Goal: Task Accomplishment & Management: Use online tool/utility

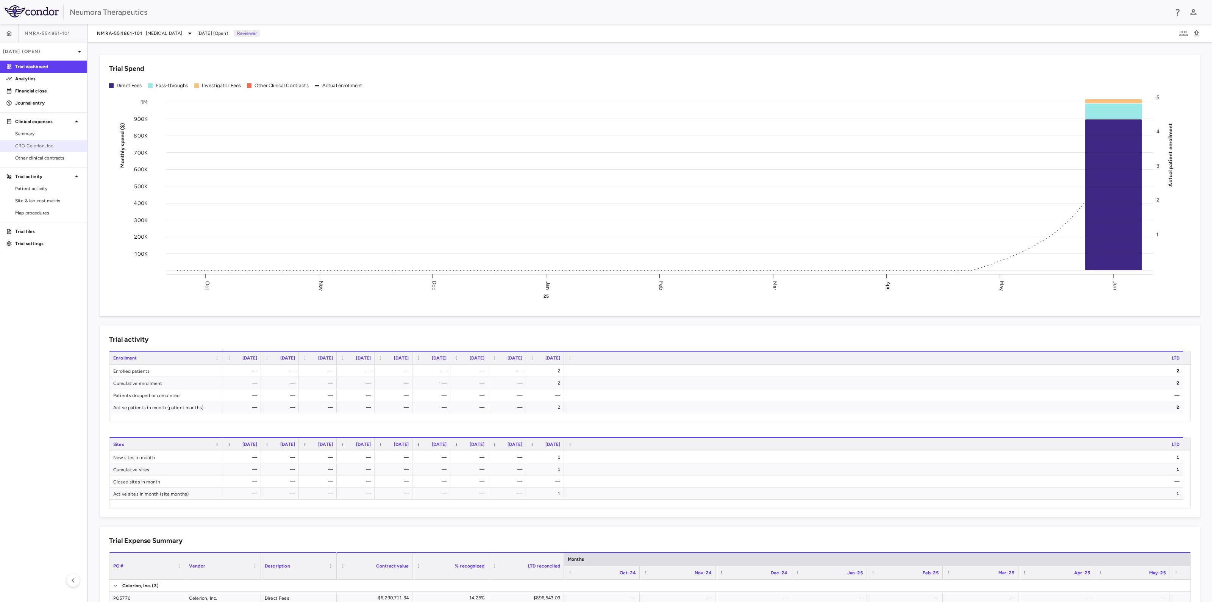
click at [34, 145] on span "CRO Celerion, Inc." at bounding box center [48, 145] width 66 height 7
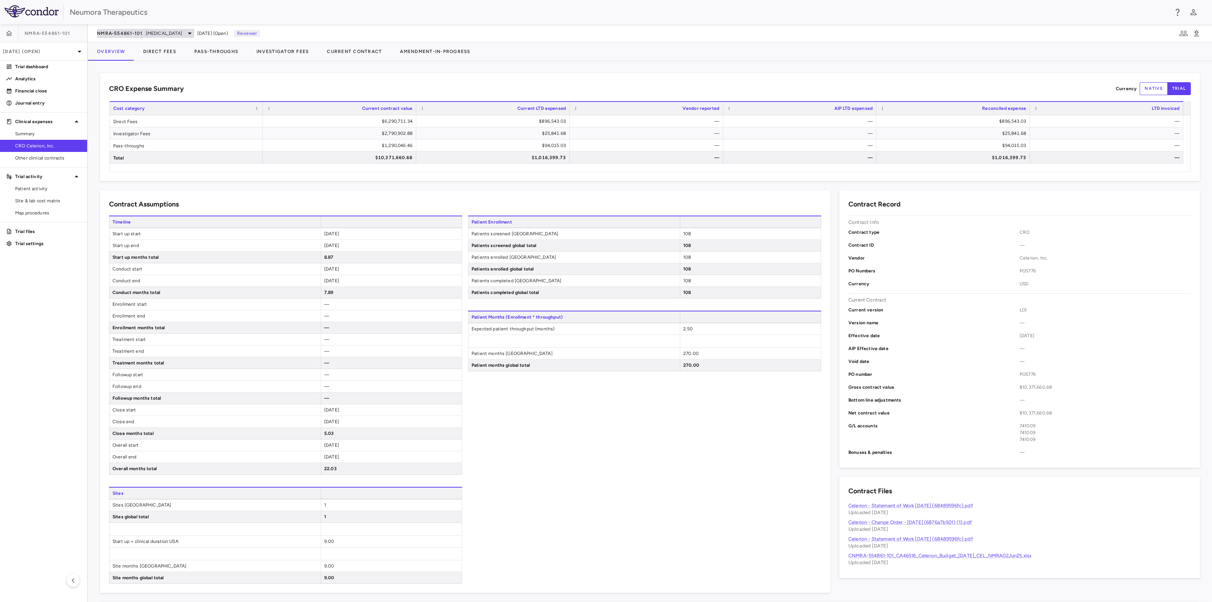
click at [185, 34] on icon at bounding box center [189, 33] width 9 height 9
click at [127, 67] on p "NMRA-323511" at bounding box center [161, 69] width 100 height 7
click at [139, 92] on p "NMRA-323511-104 • Agitation Associated With Dementia Due to Alzheimer's Disease" at bounding box center [144, 97] width 67 height 34
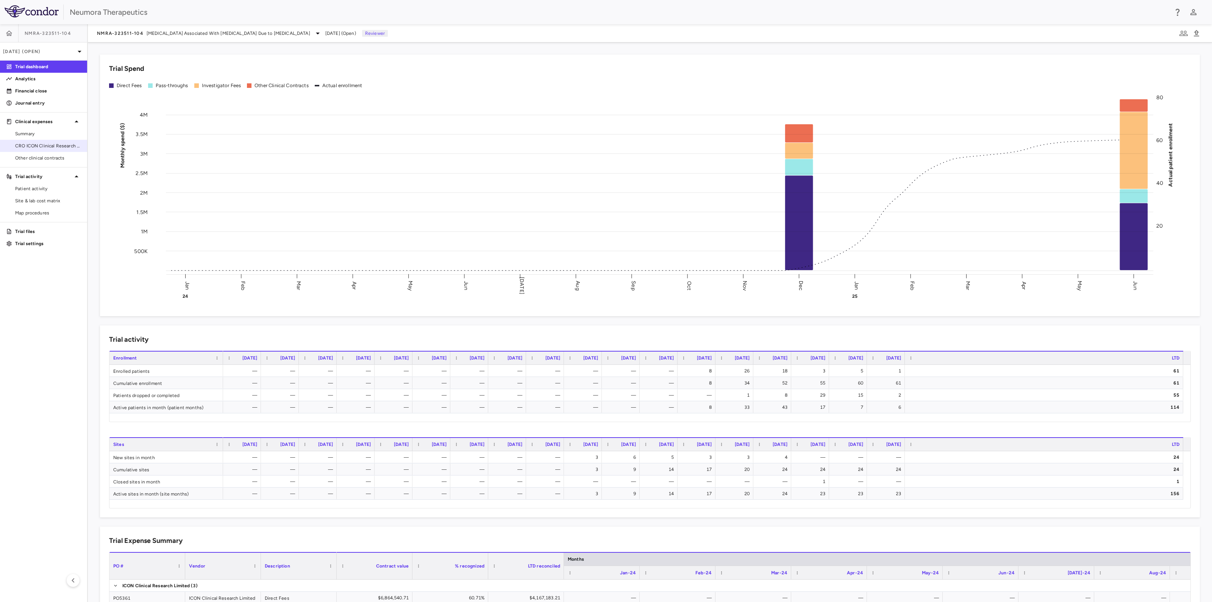
drag, startPoint x: 23, startPoint y: 147, endPoint x: 45, endPoint y: 145, distance: 22.8
click at [23, 146] on span "CRO ICON Clinical Research Limited" at bounding box center [48, 145] width 66 height 7
click at [37, 146] on span "CRO ICON Clinical Research Limited" at bounding box center [48, 145] width 66 height 7
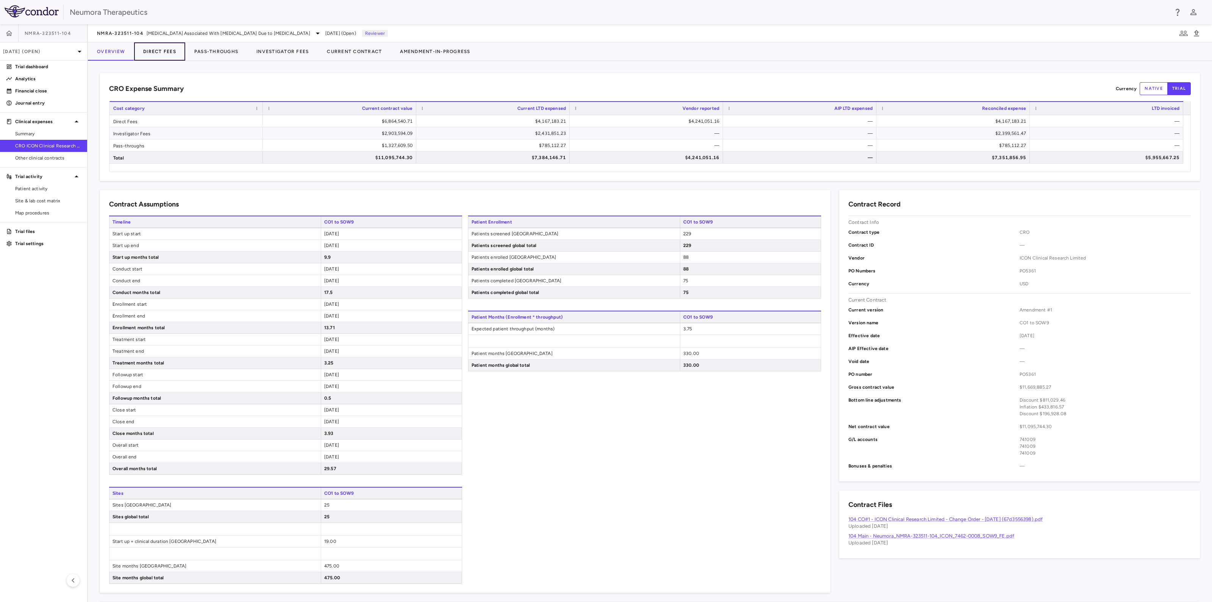
click at [148, 49] on button "Direct Fees" at bounding box center [159, 51] width 51 height 18
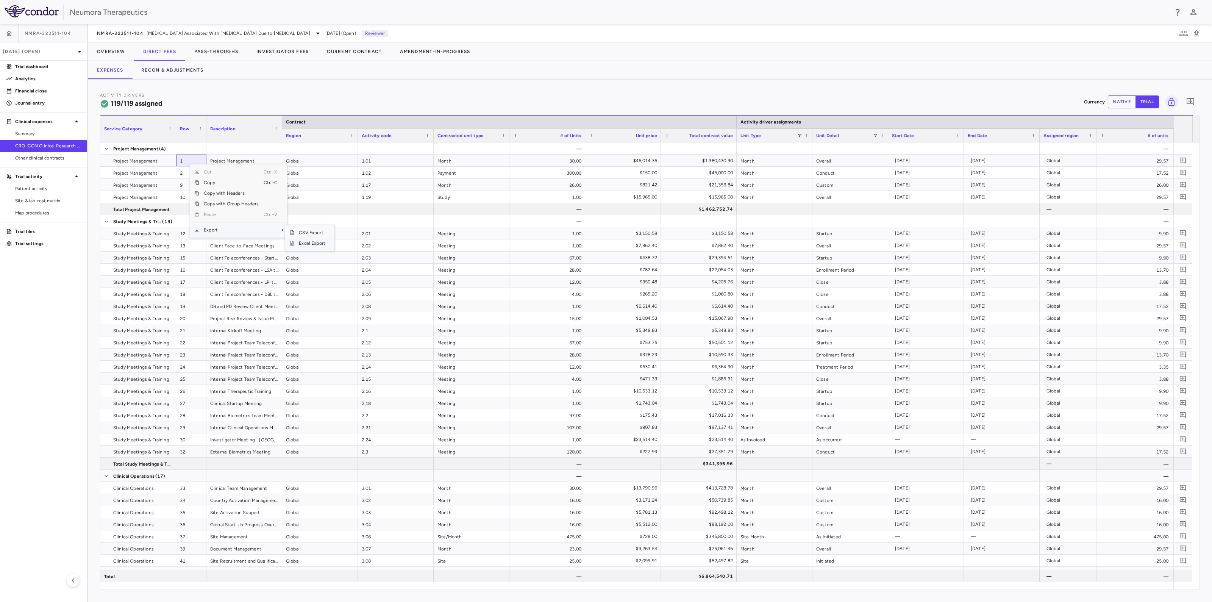
click at [321, 243] on span "Excel Export" at bounding box center [312, 243] width 36 height 11
click at [170, 65] on button "Recon & Adjustments" at bounding box center [172, 70] width 80 height 18
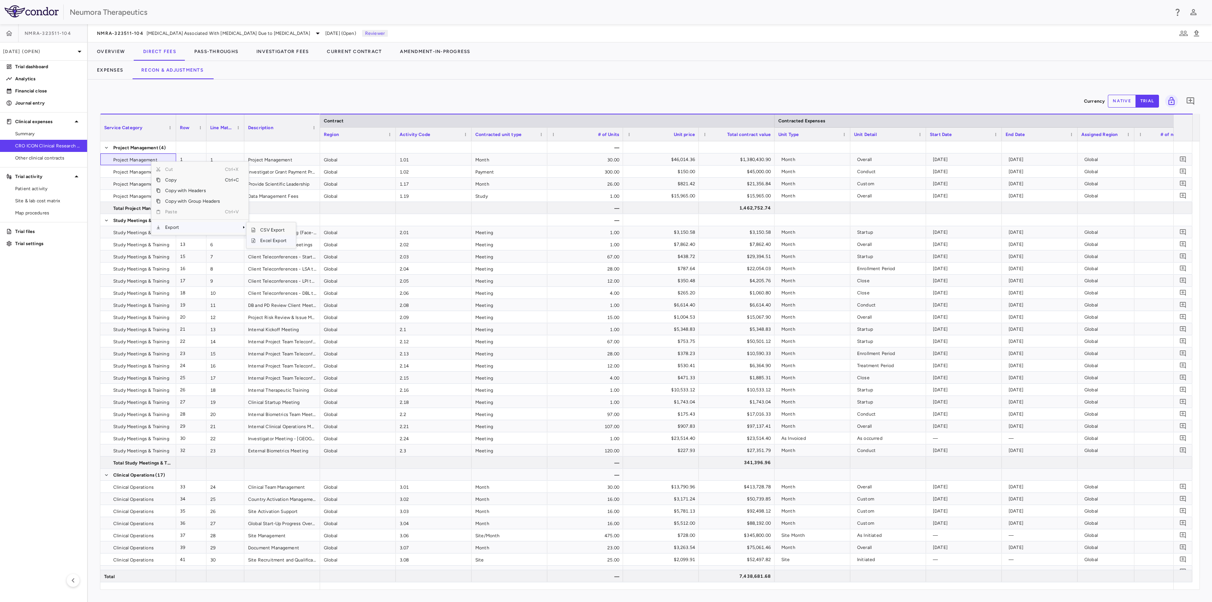
click at [281, 239] on span "Excel Export" at bounding box center [274, 240] width 36 height 11
click at [110, 52] on button "Overview" at bounding box center [111, 51] width 46 height 18
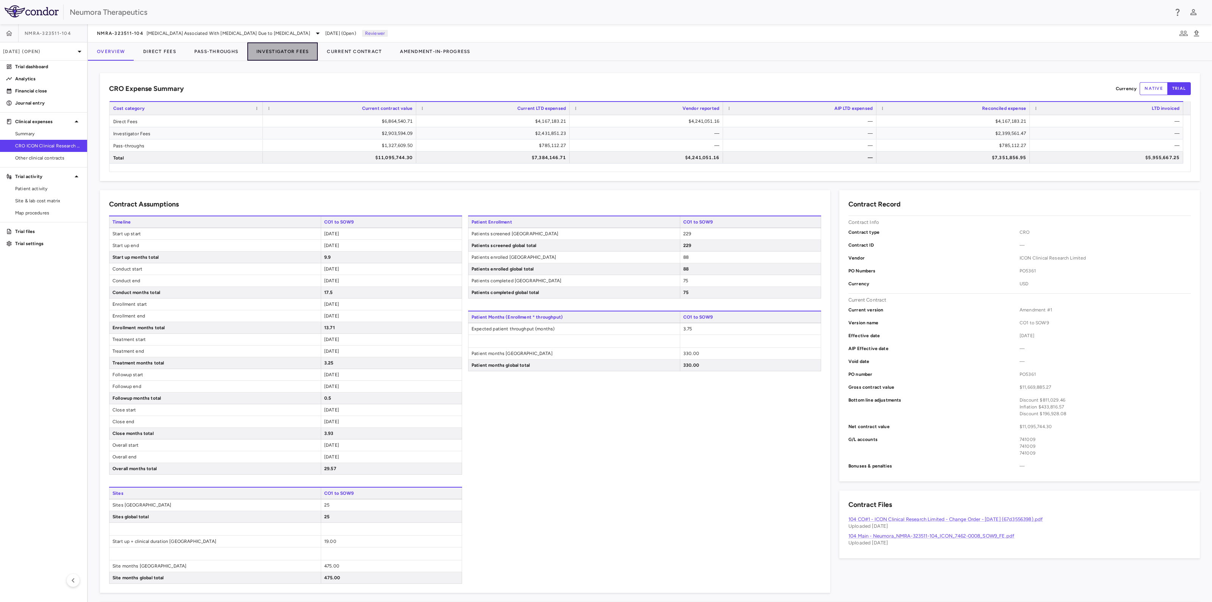
click at [303, 50] on button "Investigator Fees" at bounding box center [282, 51] width 70 height 18
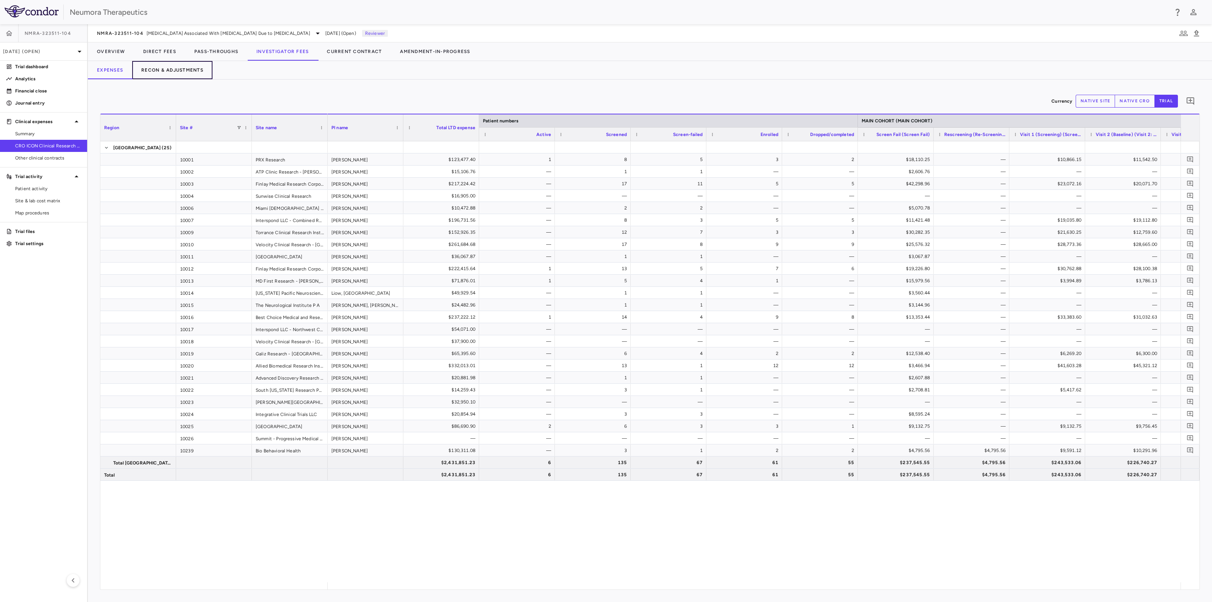
click at [156, 68] on button "Recon & Adjustments" at bounding box center [172, 70] width 80 height 18
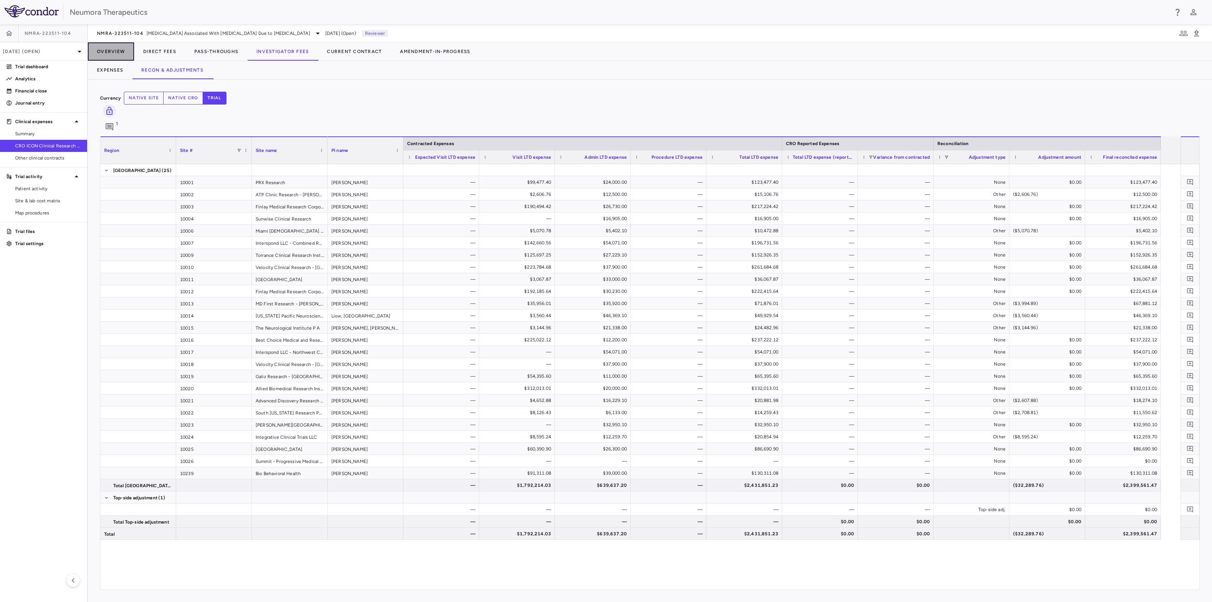
click at [108, 49] on button "Overview" at bounding box center [111, 51] width 46 height 18
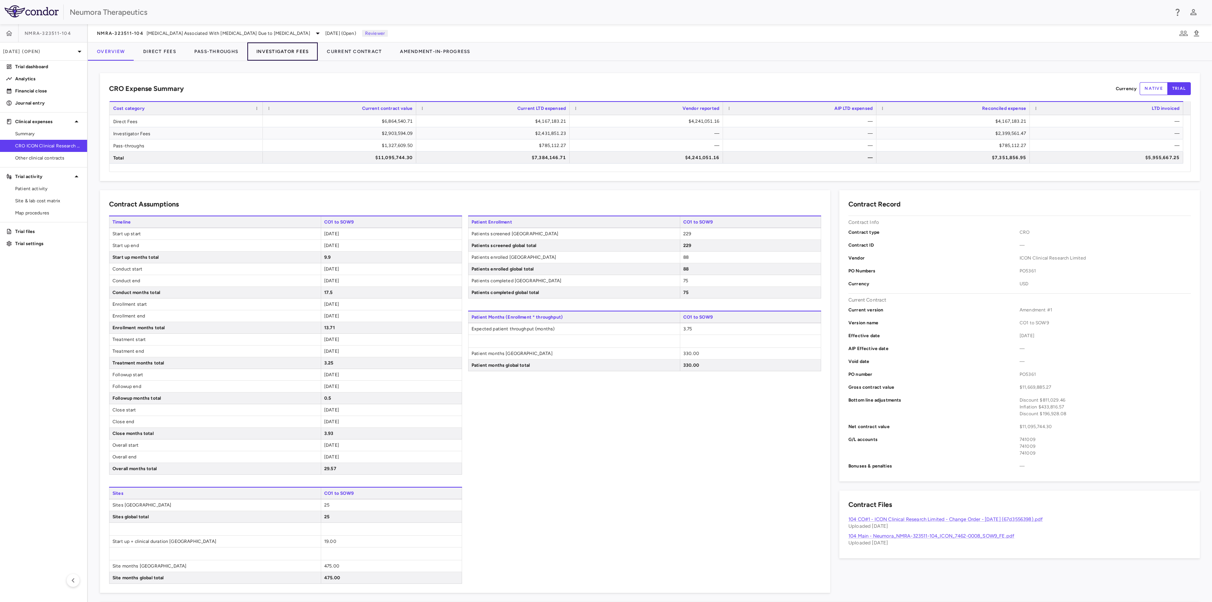
click at [282, 48] on button "Investigator Fees" at bounding box center [282, 51] width 70 height 18
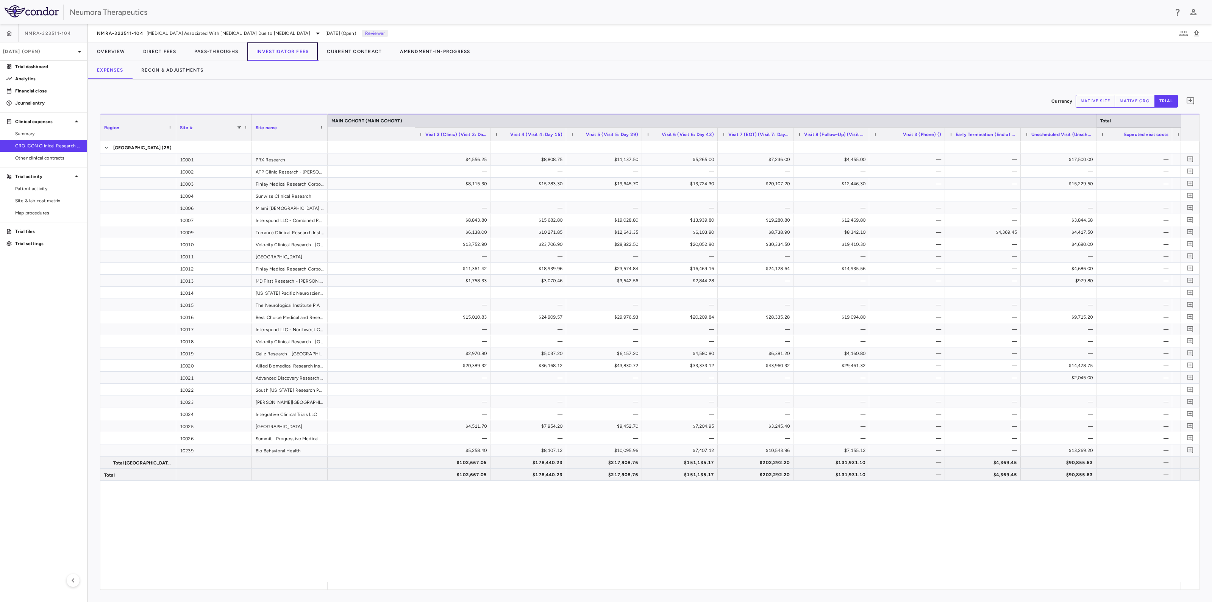
scroll to position [0, 1493]
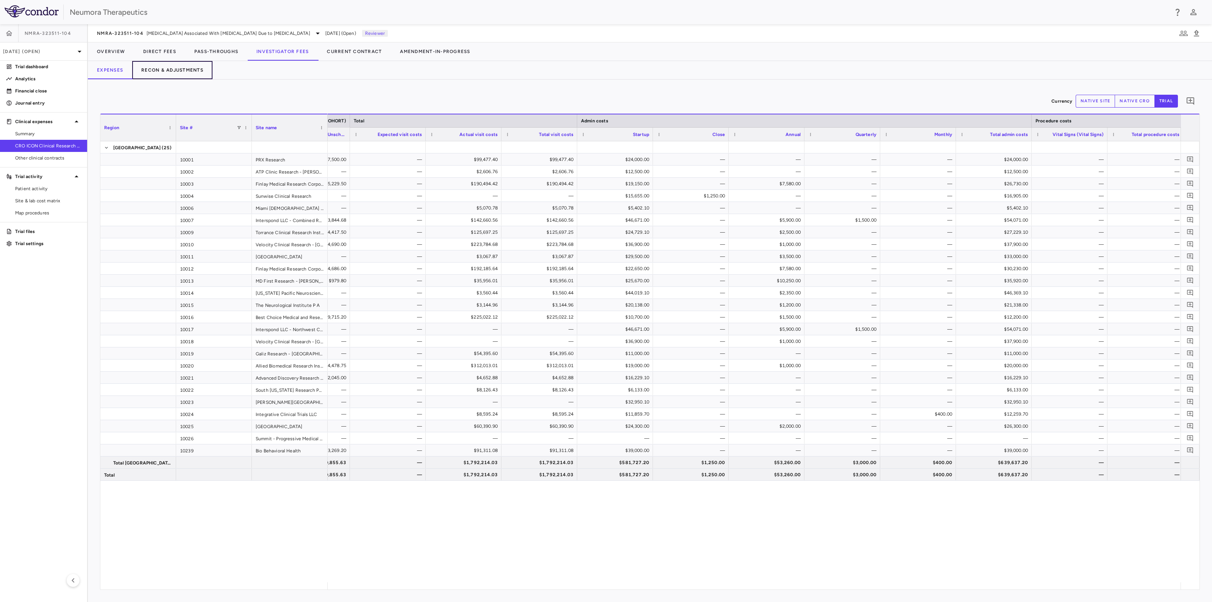
click at [185, 67] on button "Recon & Adjustments" at bounding box center [172, 70] width 80 height 18
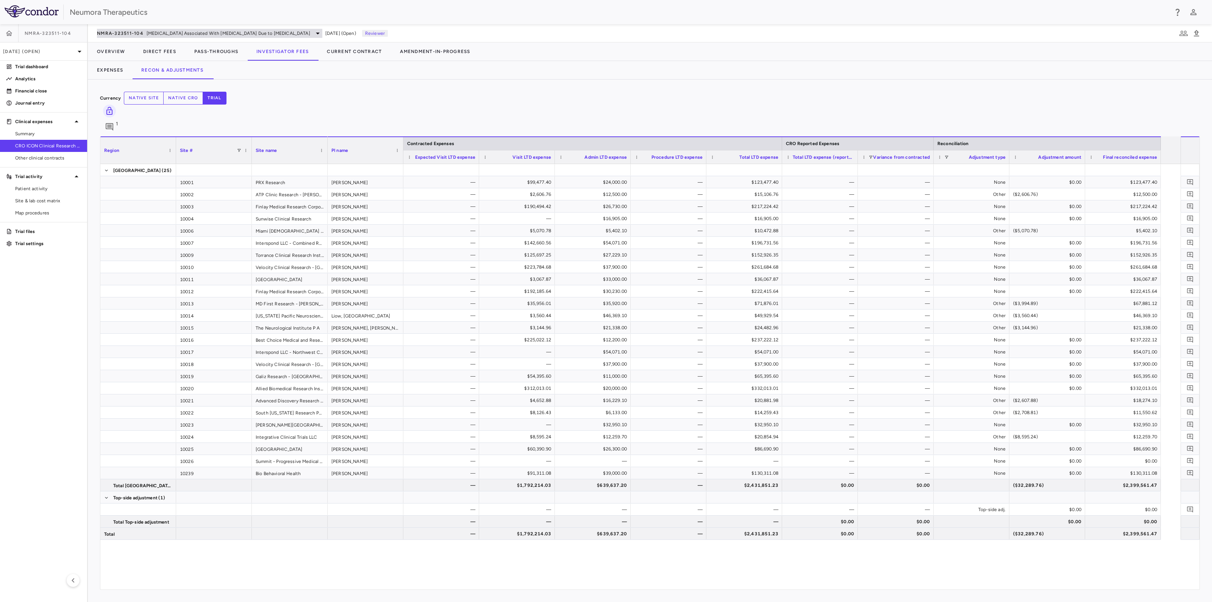
click at [182, 33] on span "Agitation Associated With Dementia Due to Alzheimer's Disease" at bounding box center [229, 33] width 164 height 7
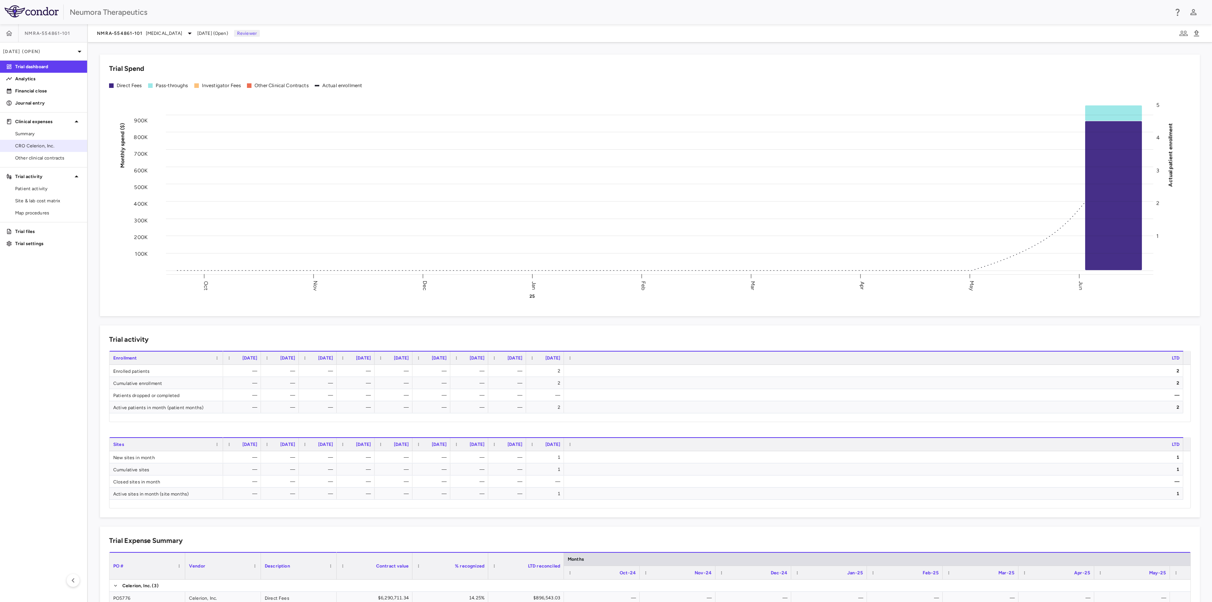
click at [48, 144] on span "CRO Celerion, Inc." at bounding box center [48, 145] width 66 height 7
click at [20, 147] on span "CRO Celerion, Inc." at bounding box center [48, 145] width 66 height 7
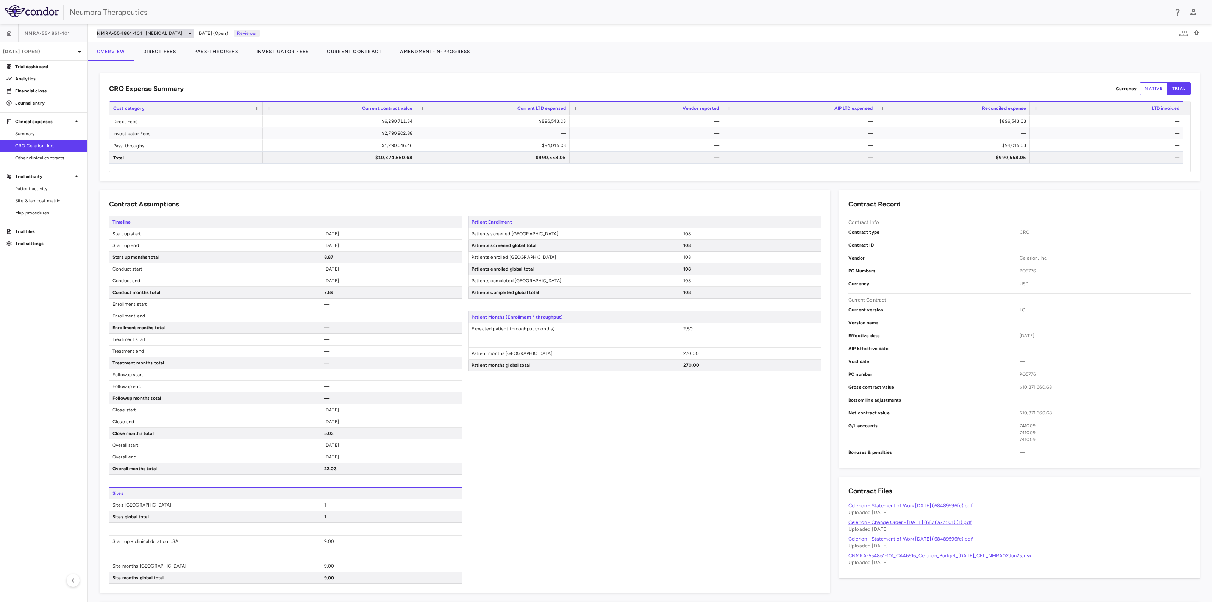
click at [170, 33] on span "[MEDICAL_DATA]" at bounding box center [164, 33] width 36 height 7
click at [145, 58] on div "Navacaprant (NMRA-140)" at bounding box center [154, 53] width 114 height 16
click at [147, 73] on p "KOASTAL-2 (NMRA-335140-302) • MDD" at bounding box center [144, 71] width 67 height 14
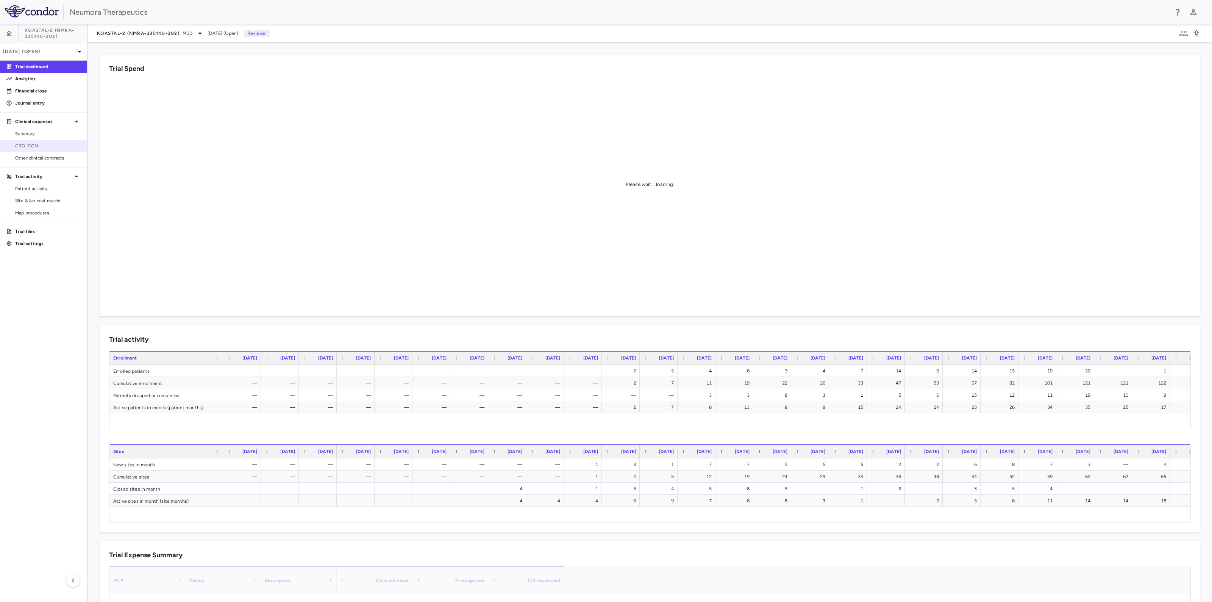
click at [28, 144] on span "CRO ICON" at bounding box center [48, 145] width 66 height 7
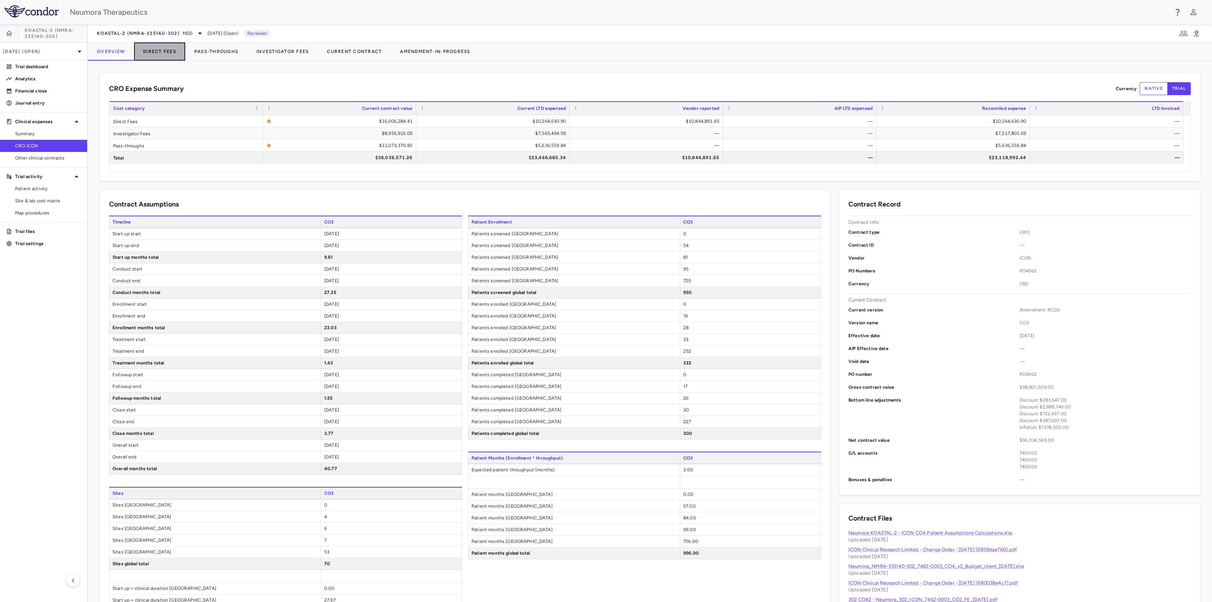
click at [161, 49] on button "Direct Fees" at bounding box center [159, 51] width 51 height 18
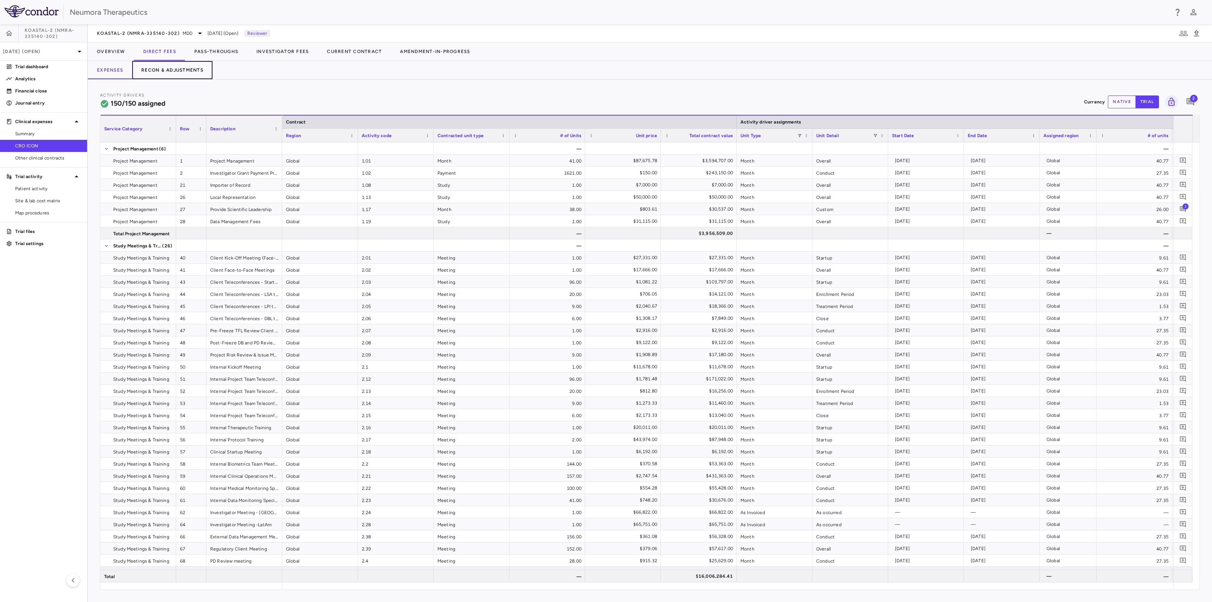
click at [158, 69] on button "Recon & Adjustments" at bounding box center [172, 70] width 80 height 18
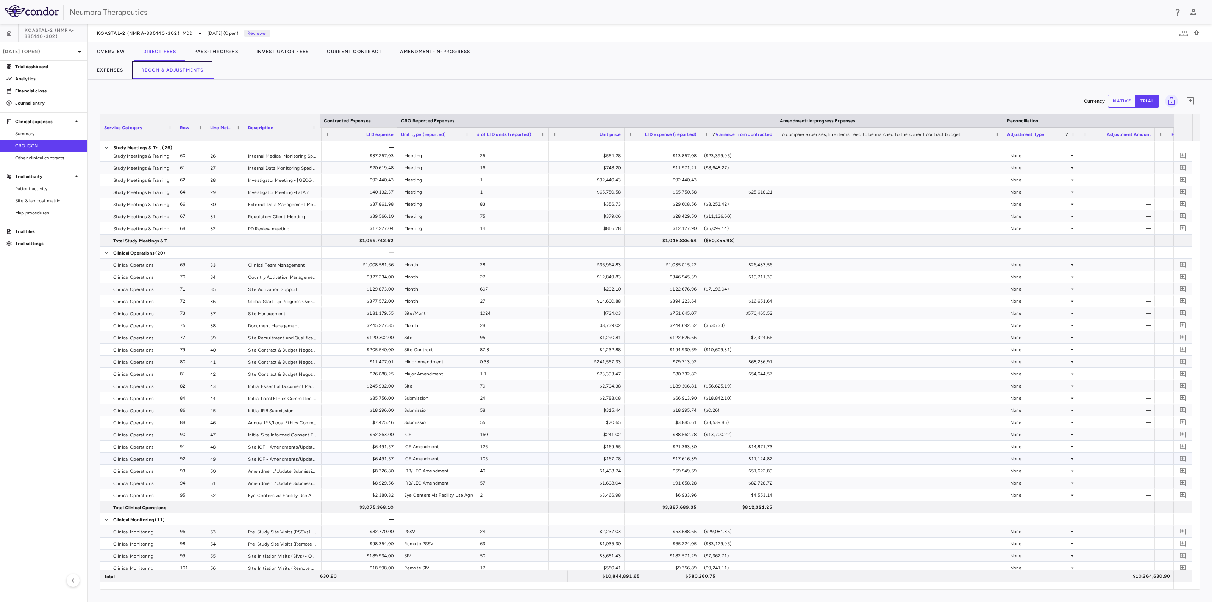
scroll to position [378, 0]
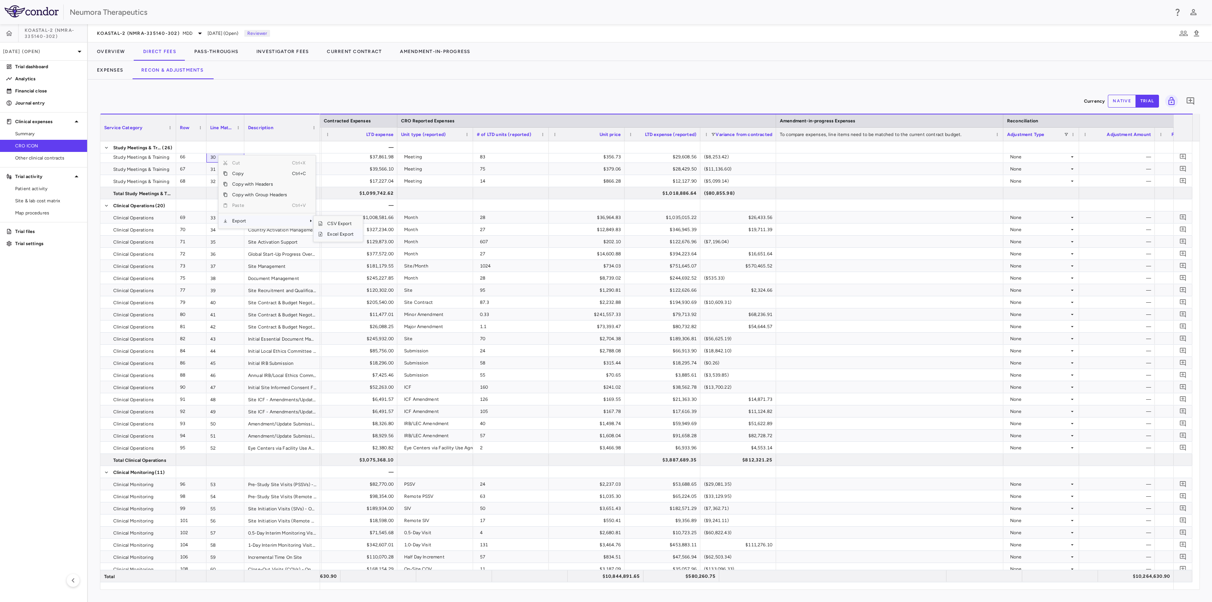
click at [346, 234] on span "Excel Export" at bounding box center [341, 234] width 36 height 11
click at [294, 48] on button "Investigator Fees" at bounding box center [282, 51] width 70 height 18
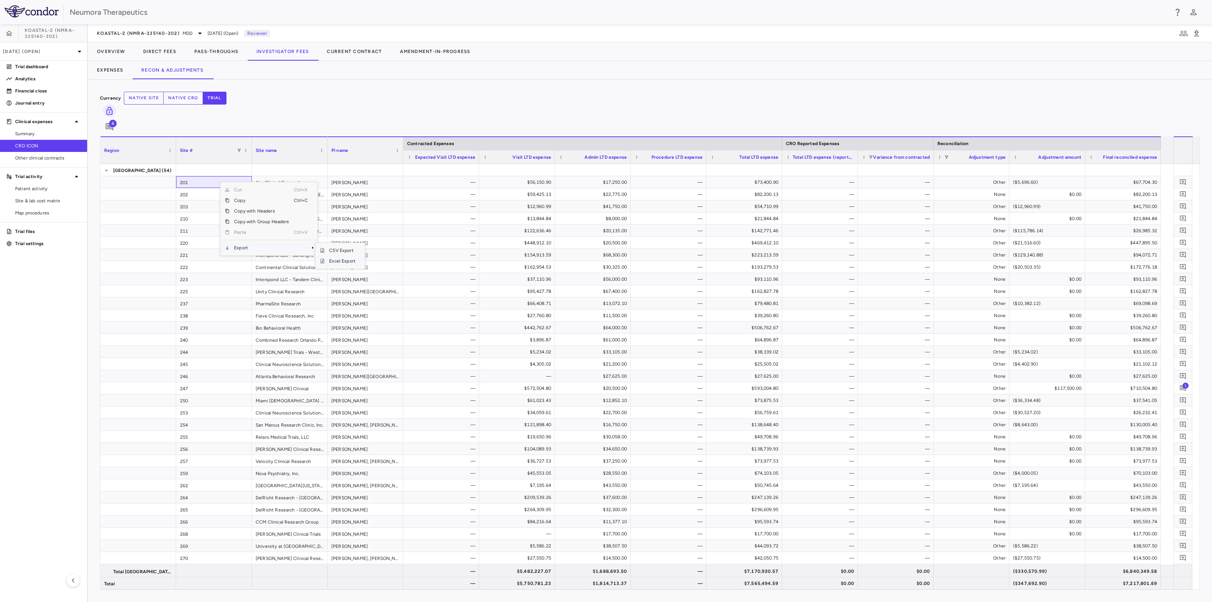
click at [344, 256] on span "Excel Export" at bounding box center [343, 261] width 36 height 11
click at [112, 69] on button "Expenses" at bounding box center [110, 70] width 44 height 18
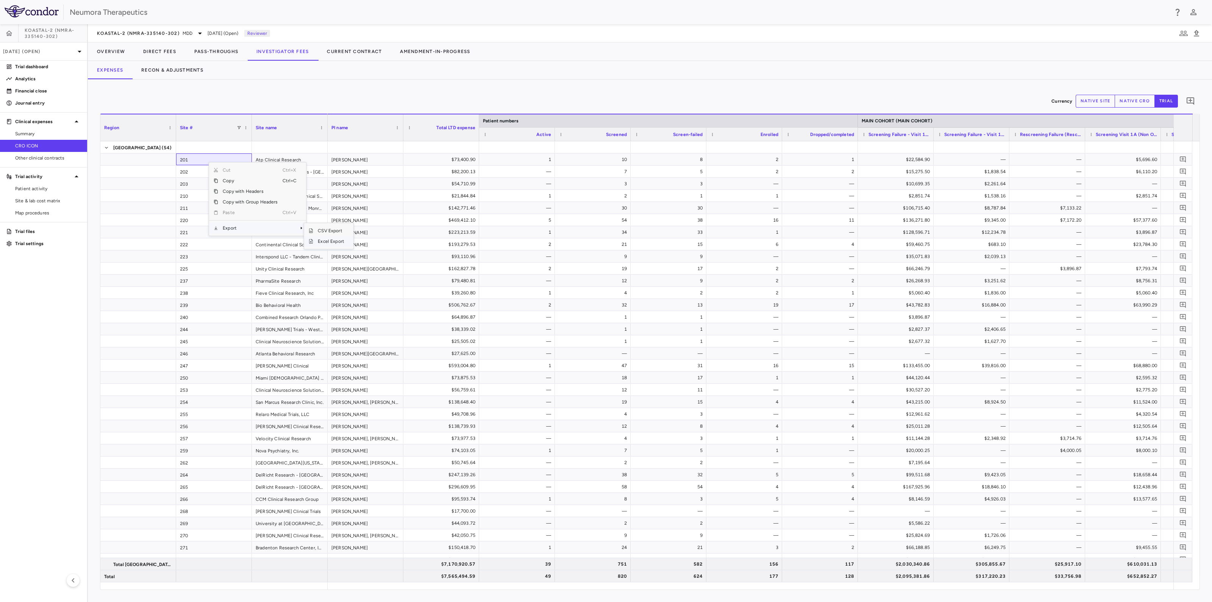
click at [320, 240] on span "Excel Export" at bounding box center [331, 241] width 36 height 11
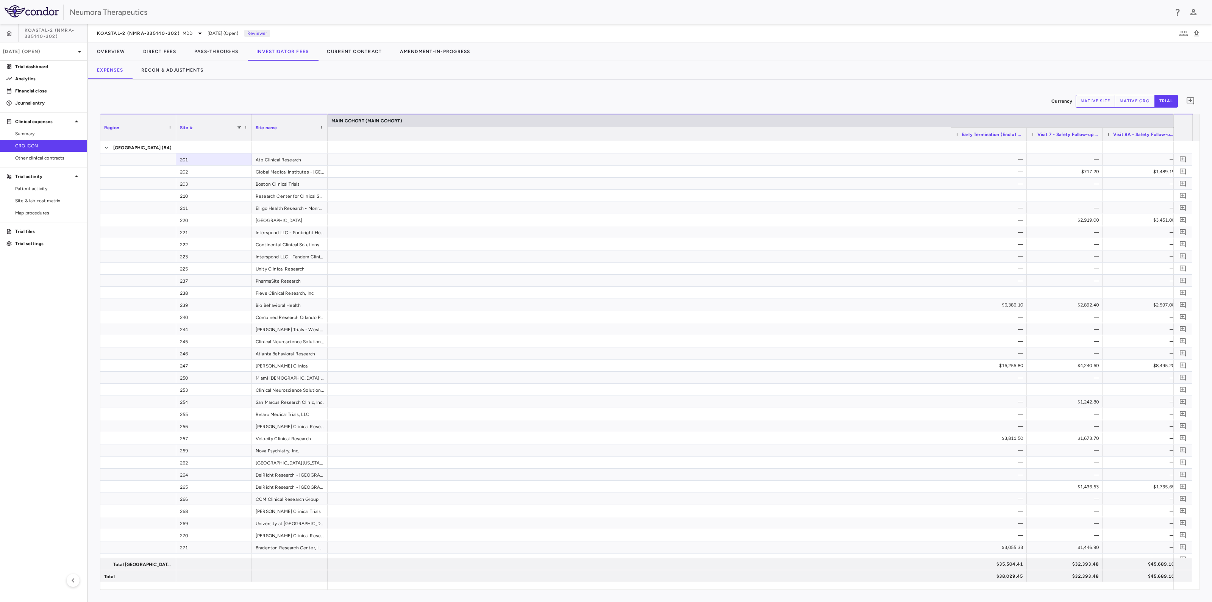
scroll to position [0, 1481]
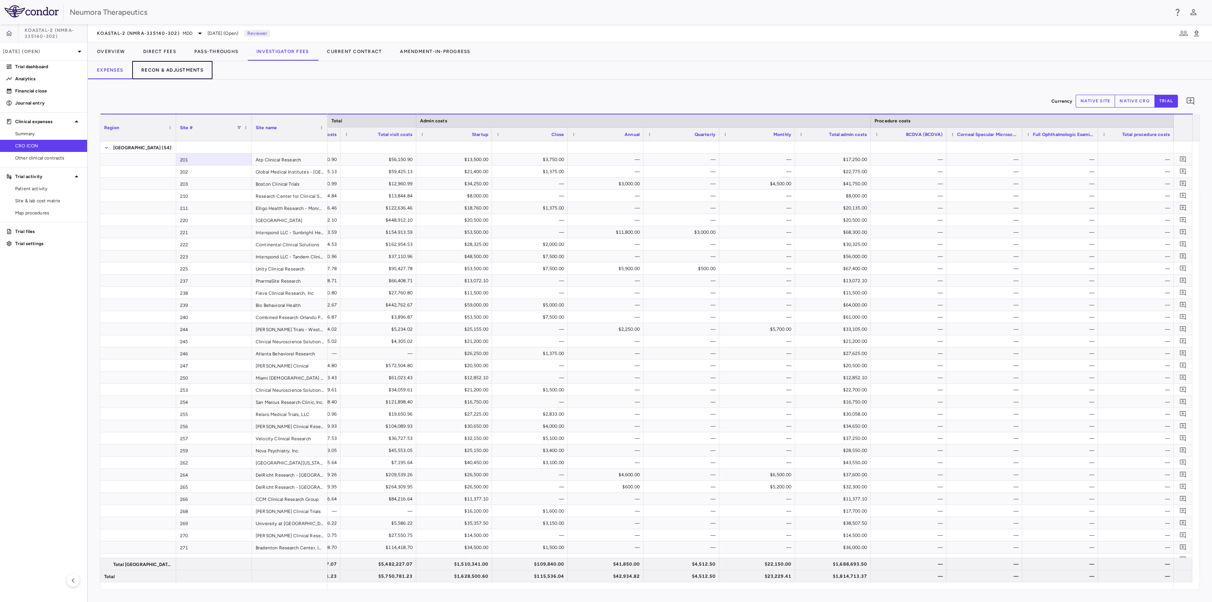
click at [161, 65] on button "Recon & Adjustments" at bounding box center [172, 70] width 80 height 18
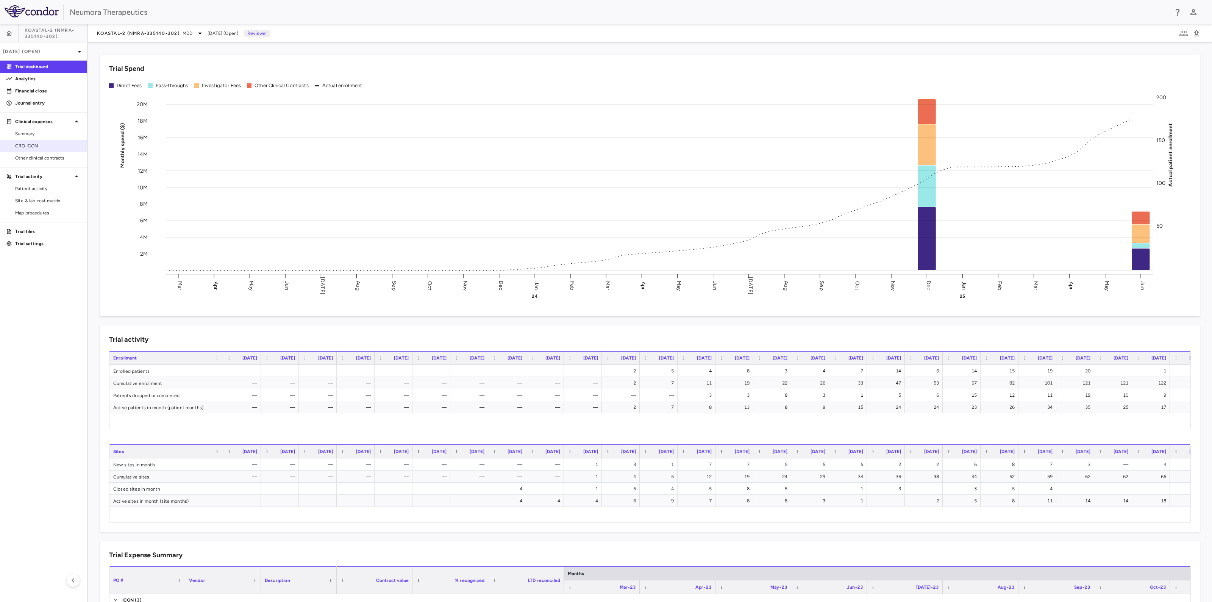
click at [23, 144] on span "CRO ICON" at bounding box center [48, 145] width 66 height 7
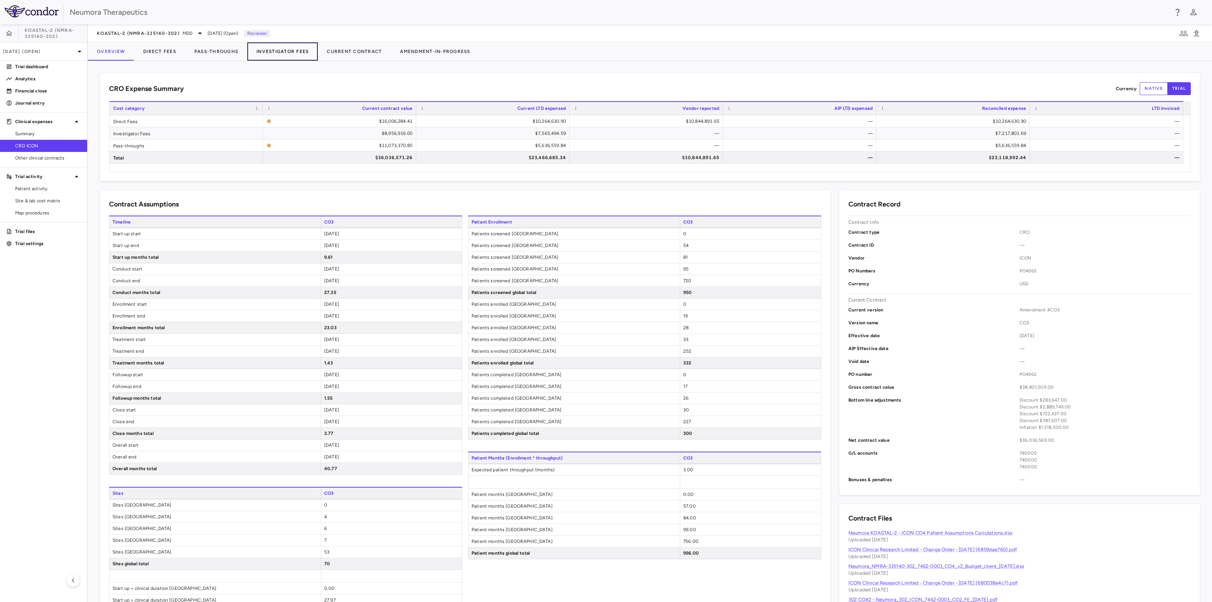
click at [292, 52] on button "Investigator Fees" at bounding box center [282, 51] width 70 height 18
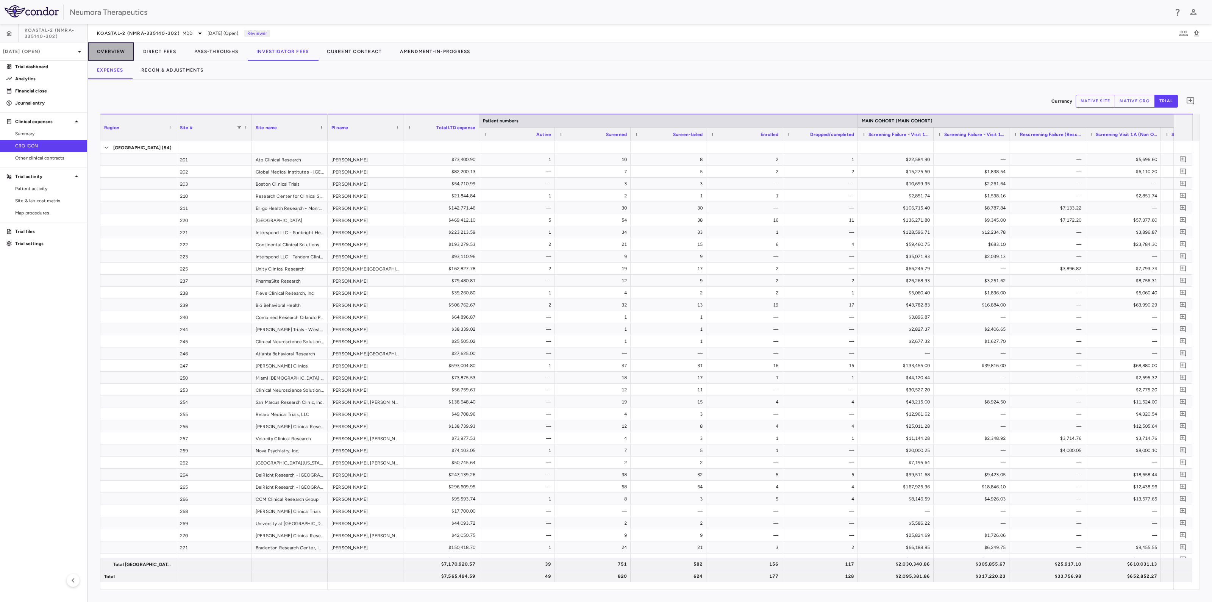
click at [116, 50] on button "Overview" at bounding box center [111, 51] width 46 height 18
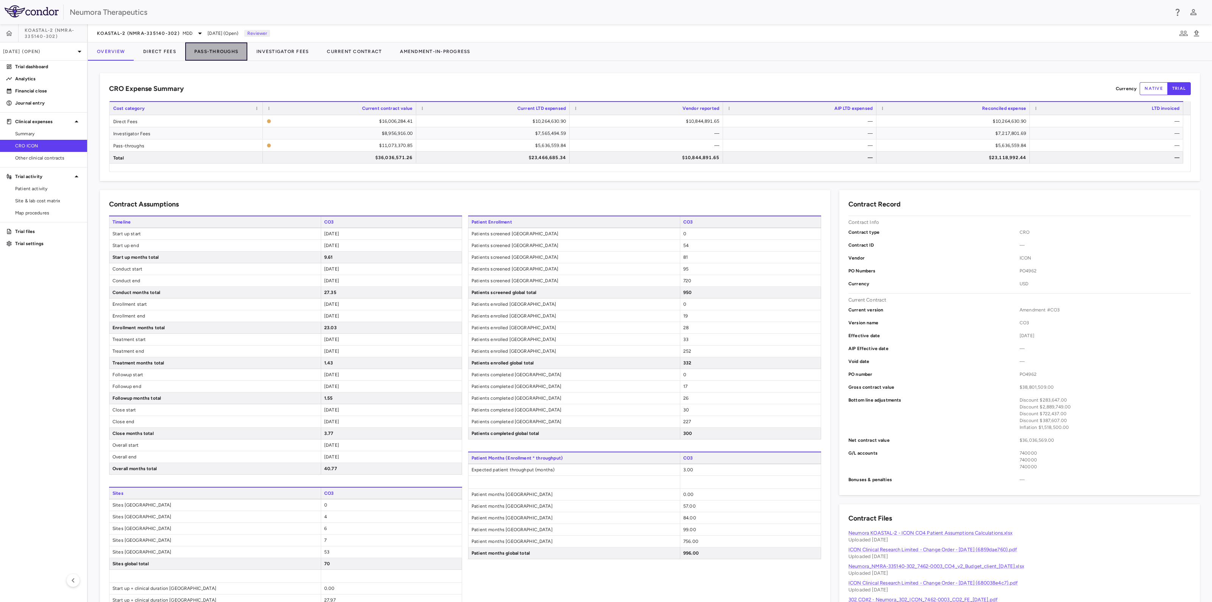
drag, startPoint x: 218, startPoint y: 50, endPoint x: 211, endPoint y: 52, distance: 7.4
click at [218, 50] on button "Pass-Throughs" at bounding box center [216, 51] width 62 height 18
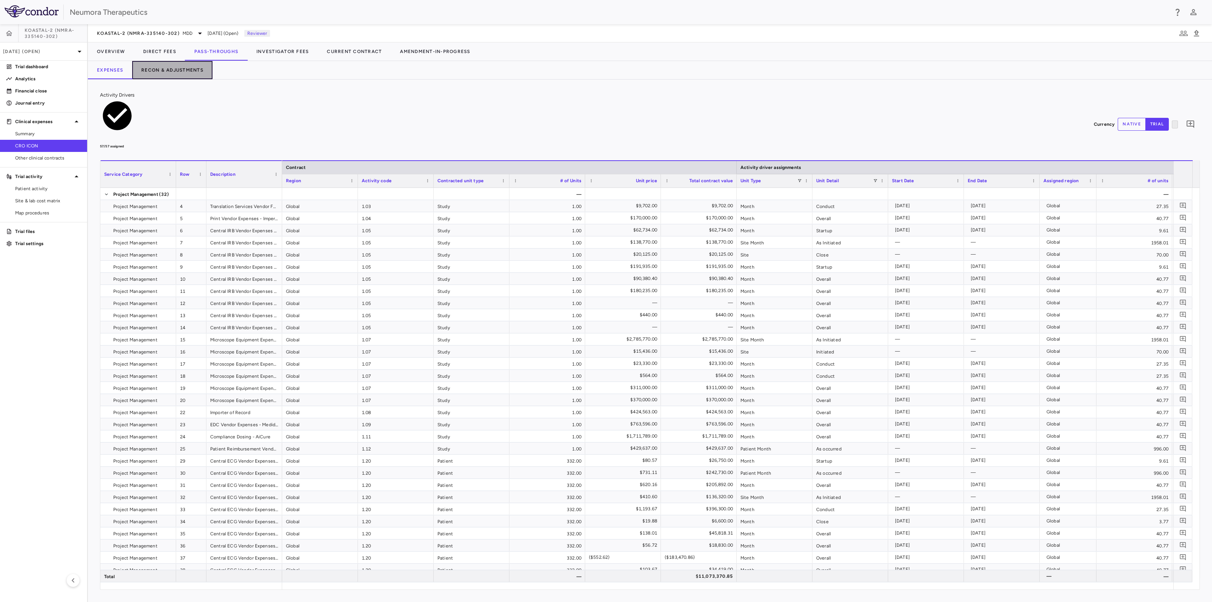
click at [194, 67] on button "Recon & Adjustments" at bounding box center [172, 70] width 80 height 18
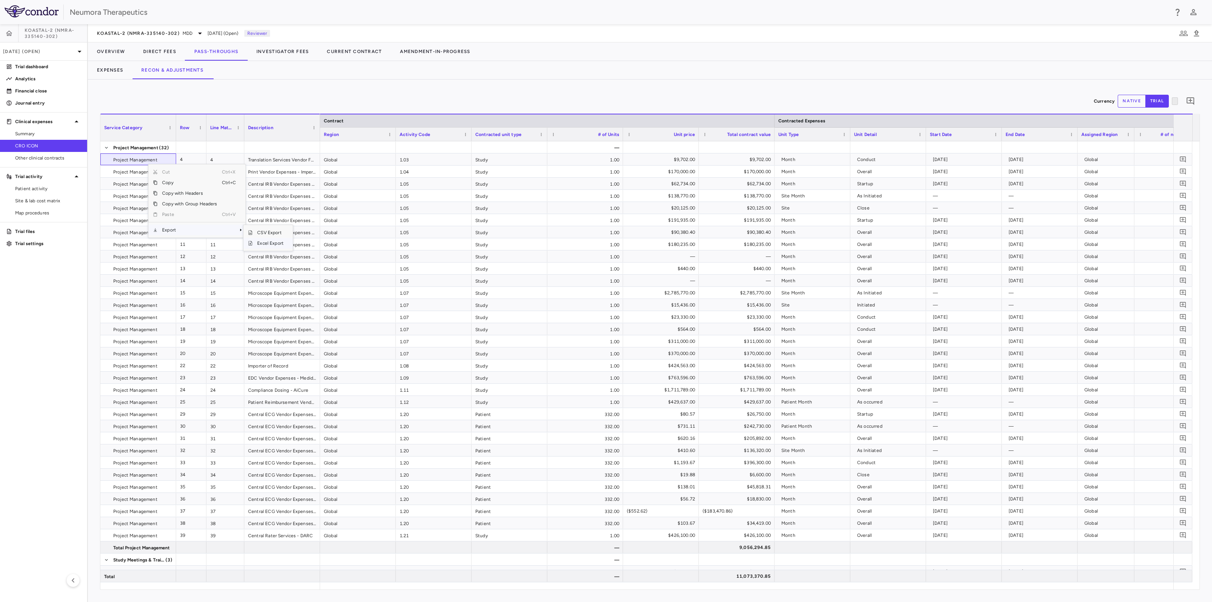
click at [281, 243] on span "Excel Export" at bounding box center [271, 243] width 36 height 11
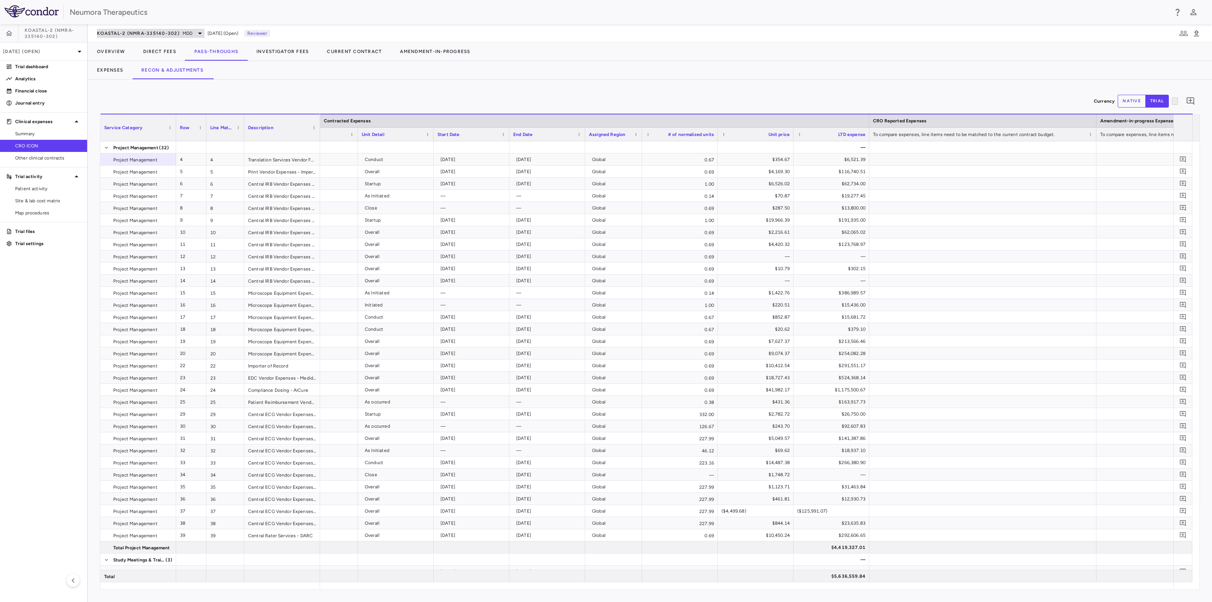
click at [202, 34] on icon at bounding box center [199, 33] width 9 height 9
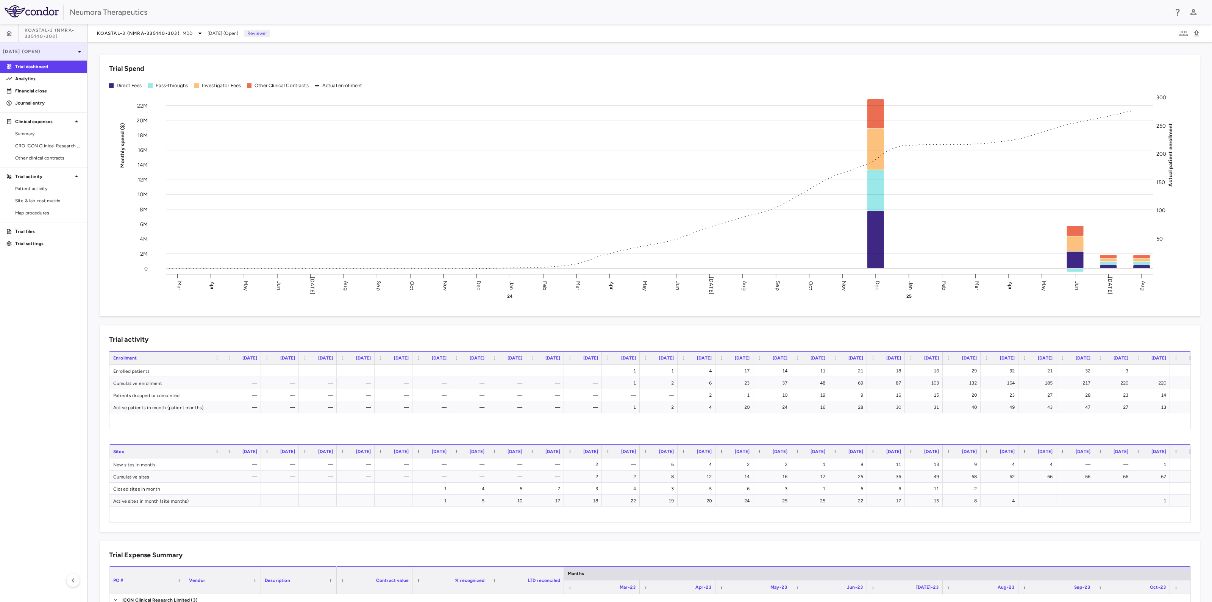
click at [81, 48] on icon at bounding box center [79, 51] width 9 height 9
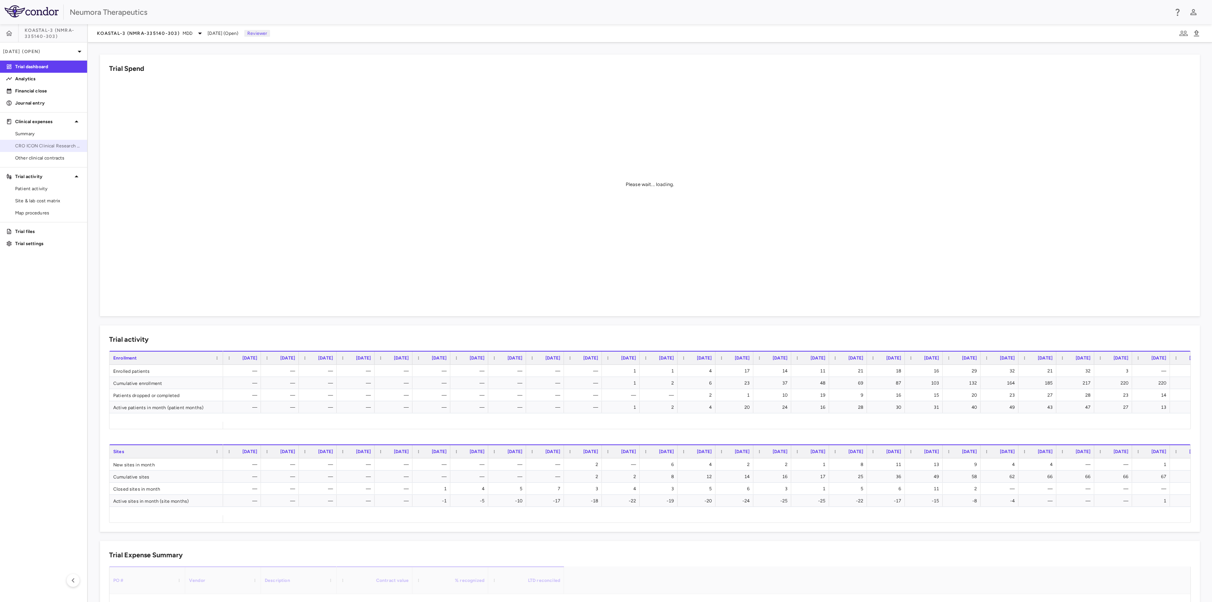
drag, startPoint x: 39, startPoint y: 145, endPoint x: 45, endPoint y: 141, distance: 7.0
click at [40, 144] on span "CRO ICON Clinical Research Limited" at bounding box center [48, 145] width 66 height 7
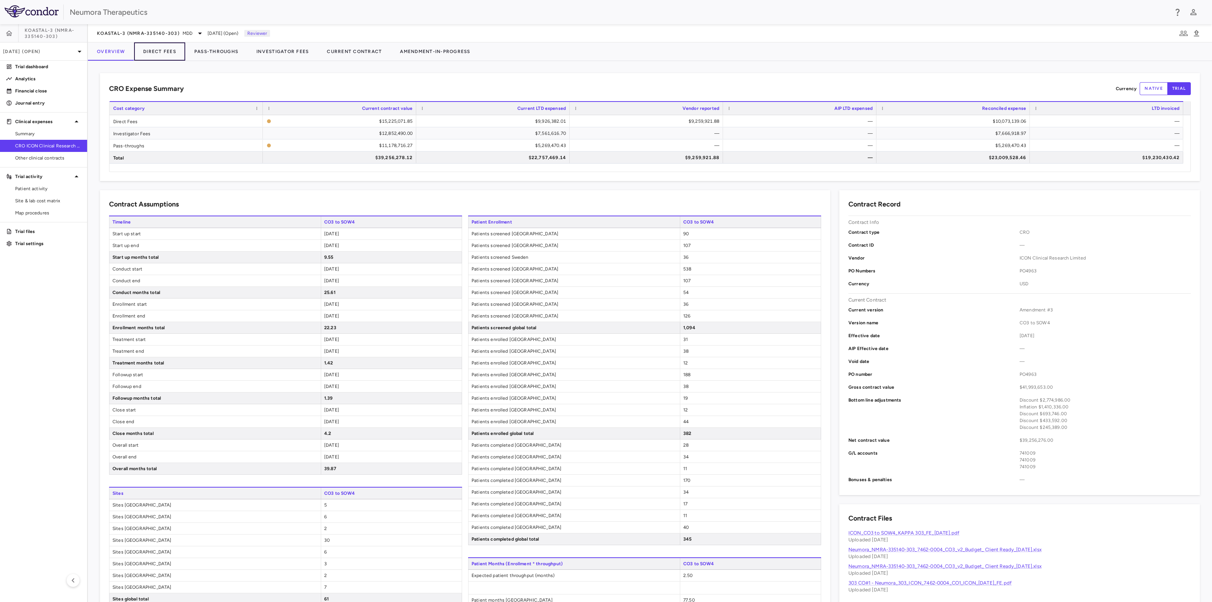
drag, startPoint x: 165, startPoint y: 48, endPoint x: 457, endPoint y: 85, distance: 294.1
click at [164, 48] on button "Direct Fees" at bounding box center [159, 51] width 51 height 18
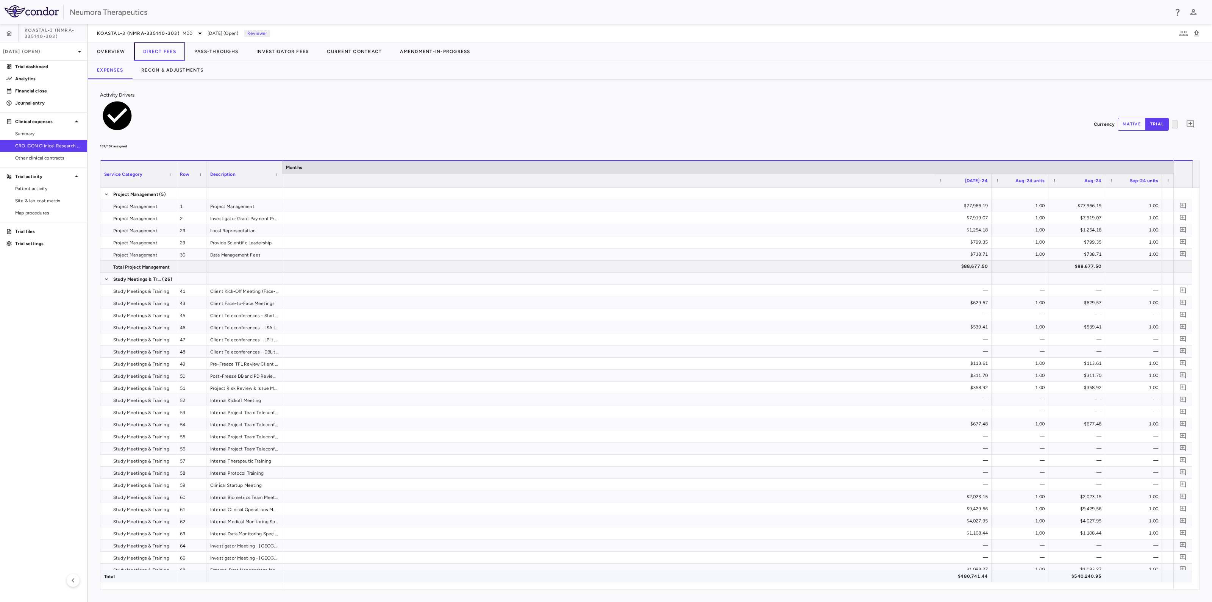
scroll to position [0, 3120]
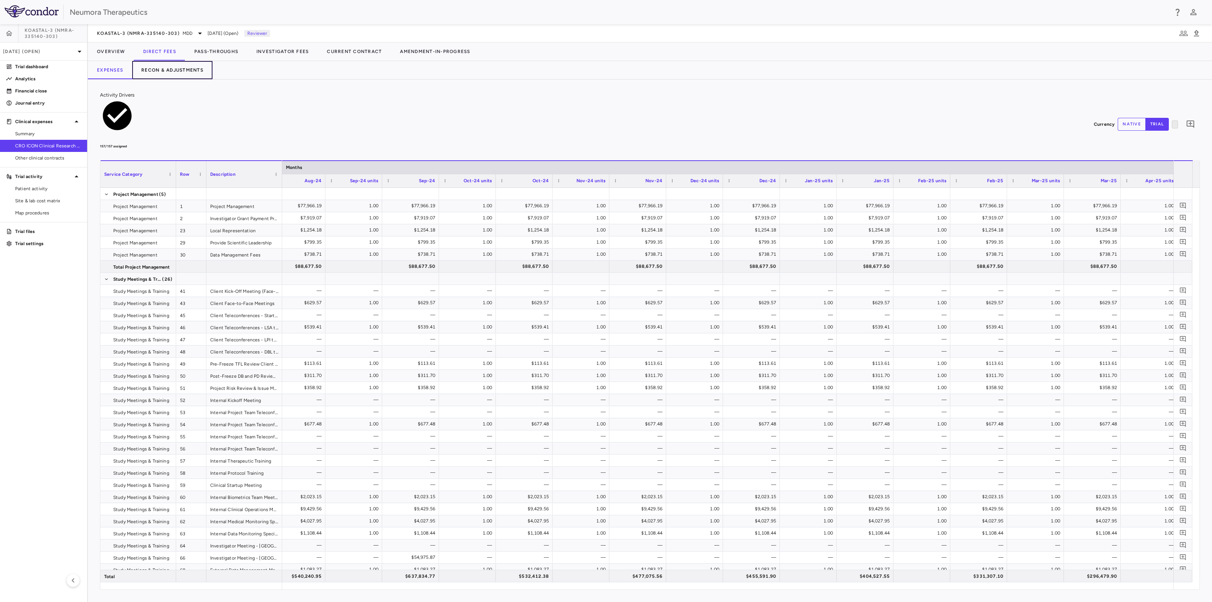
click at [178, 66] on button "Recon & Adjustments" at bounding box center [172, 70] width 80 height 18
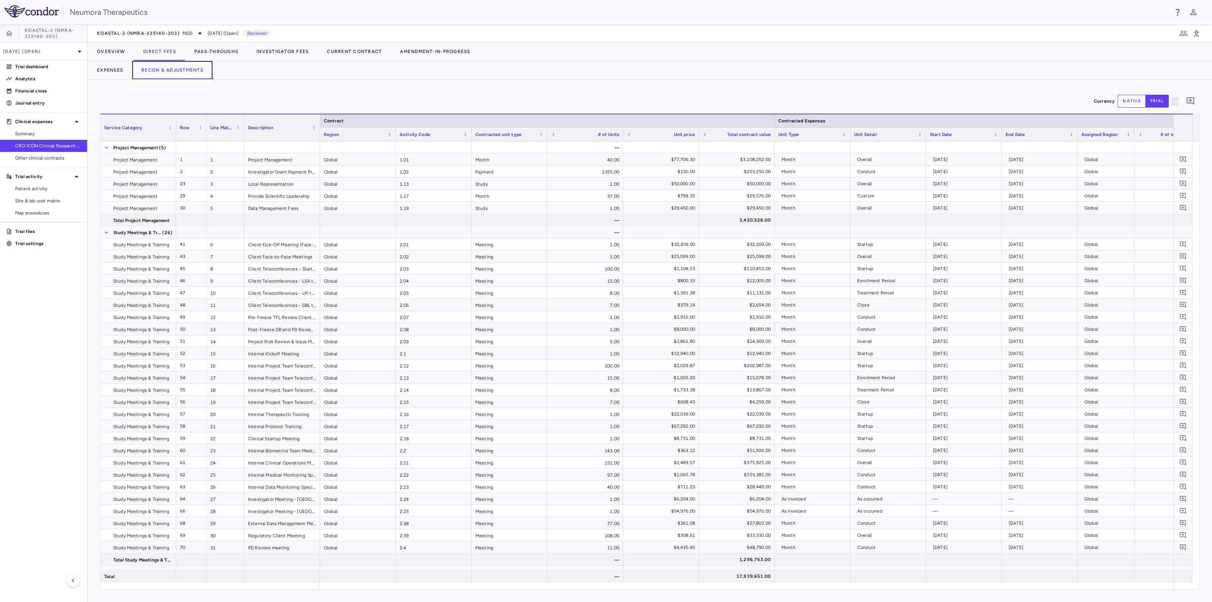
scroll to position [0, 747]
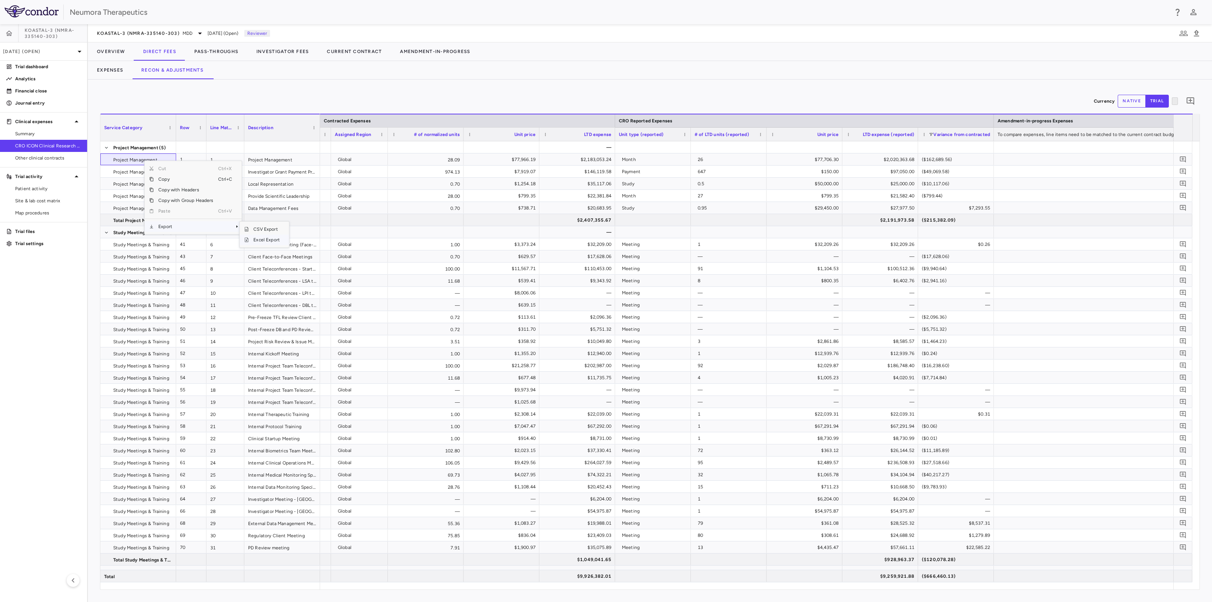
click at [261, 240] on span "Excel Export" at bounding box center [267, 240] width 36 height 11
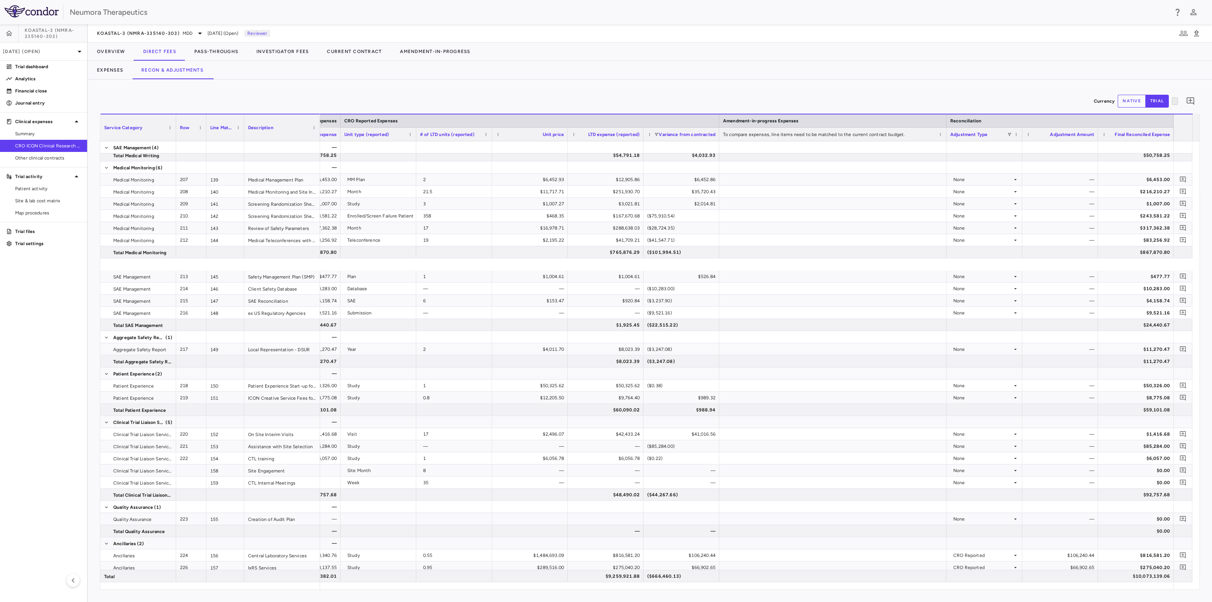
scroll to position [1983, 0]
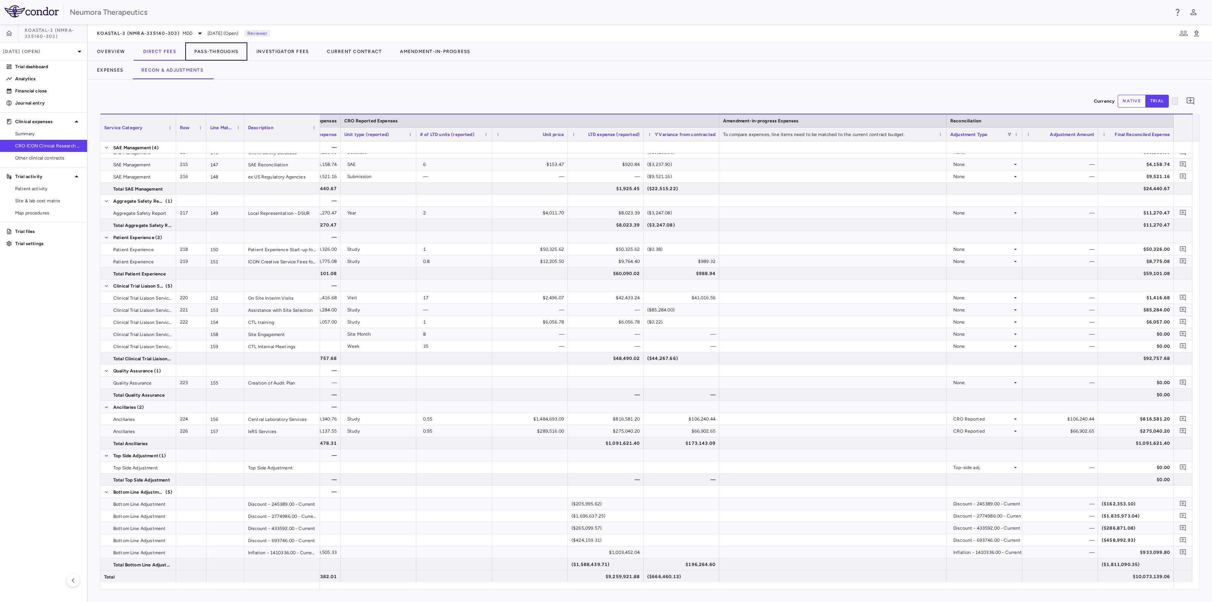
click at [224, 51] on button "Pass-Throughs" at bounding box center [216, 51] width 62 height 18
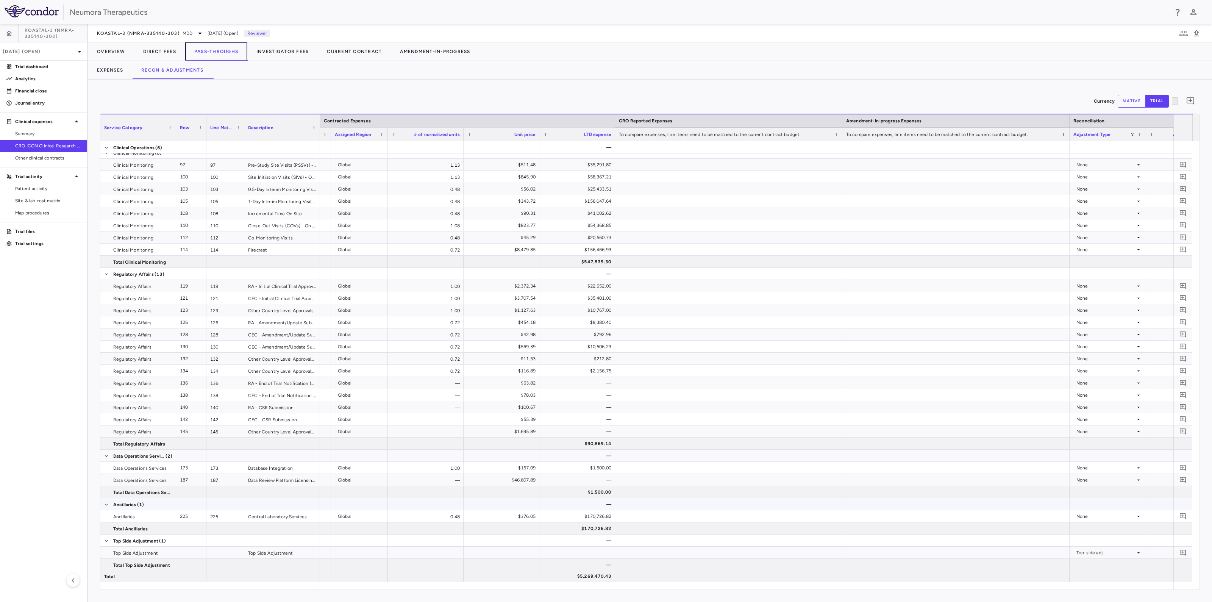
scroll to position [459, 0]
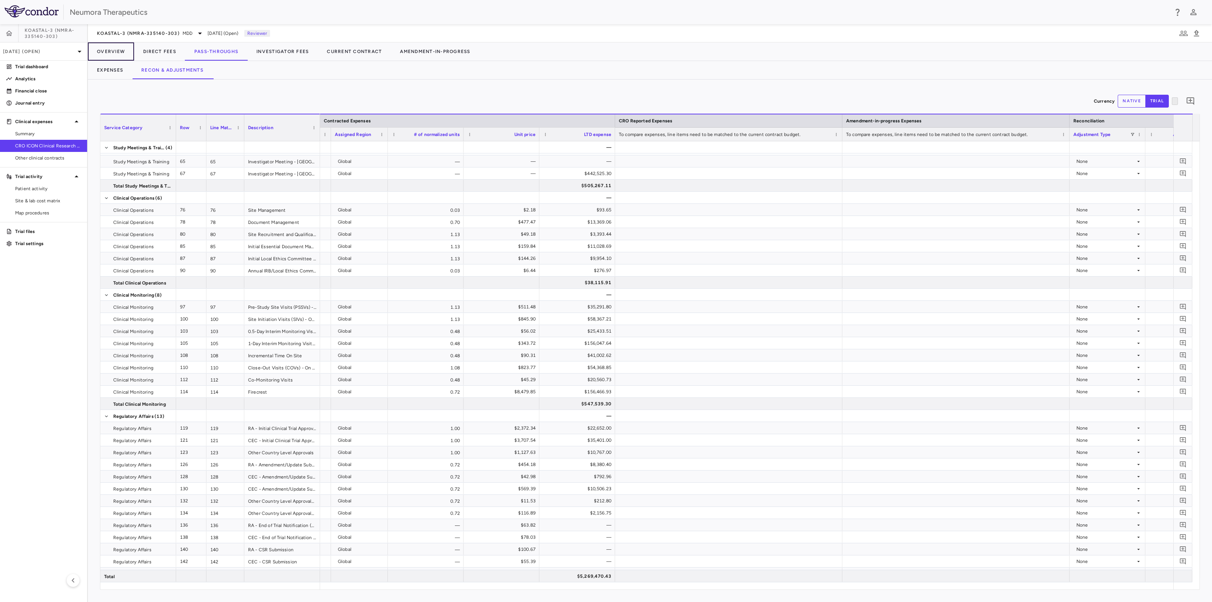
drag, startPoint x: 108, startPoint y: 52, endPoint x: 390, endPoint y: 61, distance: 282.4
click at [108, 52] on button "Overview" at bounding box center [111, 51] width 46 height 18
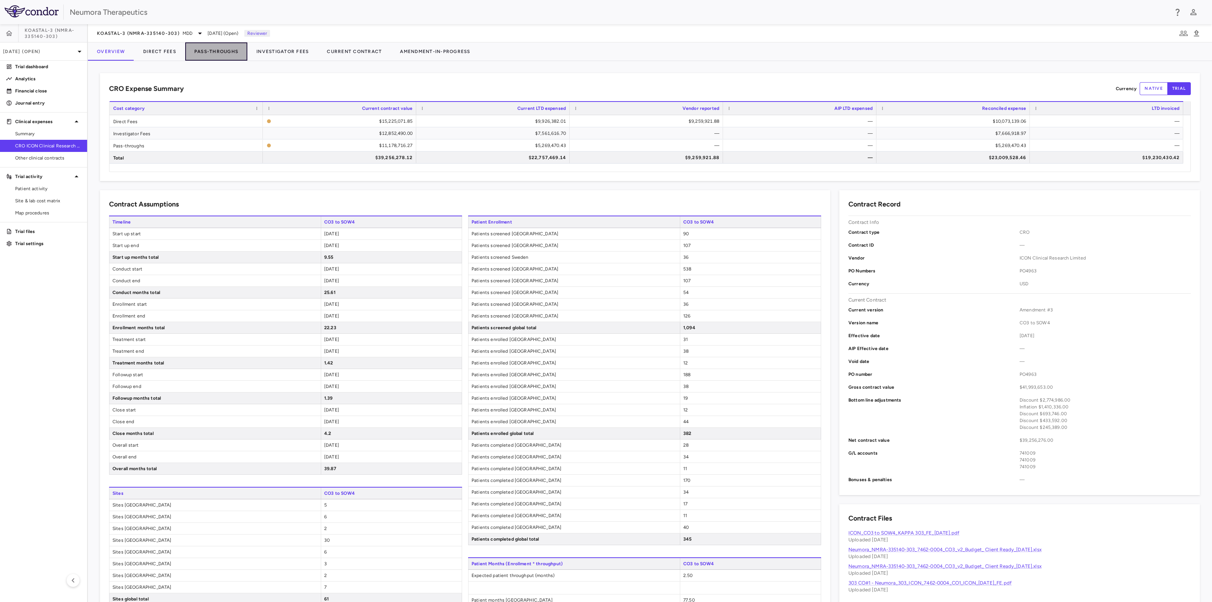
click at [229, 49] on button "Pass-Throughs" at bounding box center [216, 51] width 62 height 18
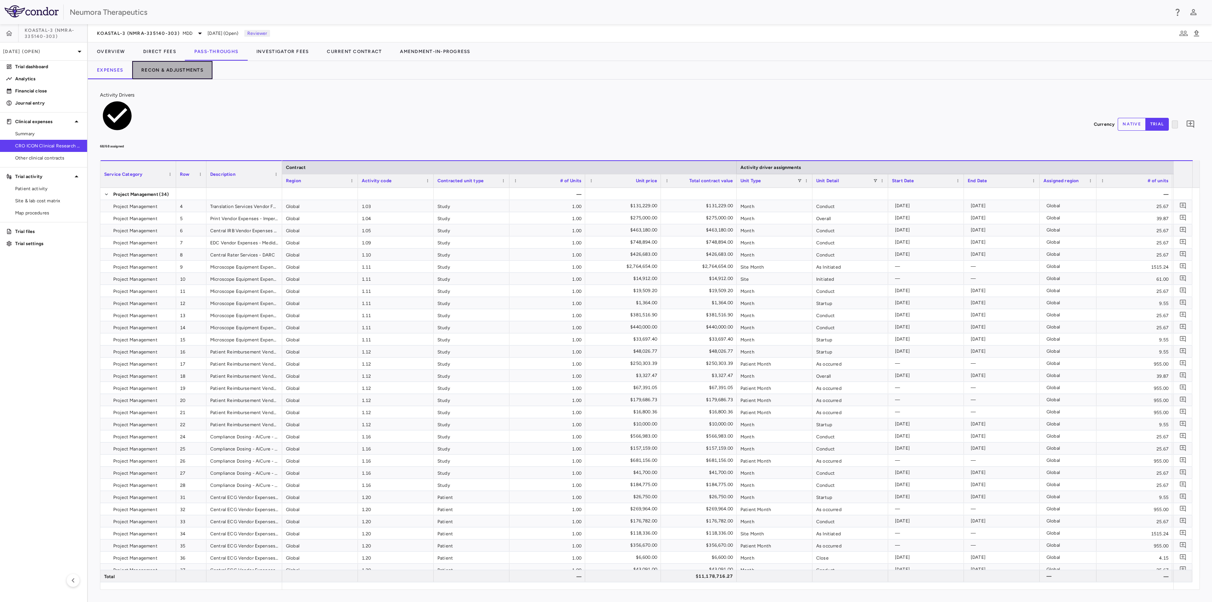
click at [155, 71] on button "Recon & Adjustments" at bounding box center [172, 70] width 80 height 18
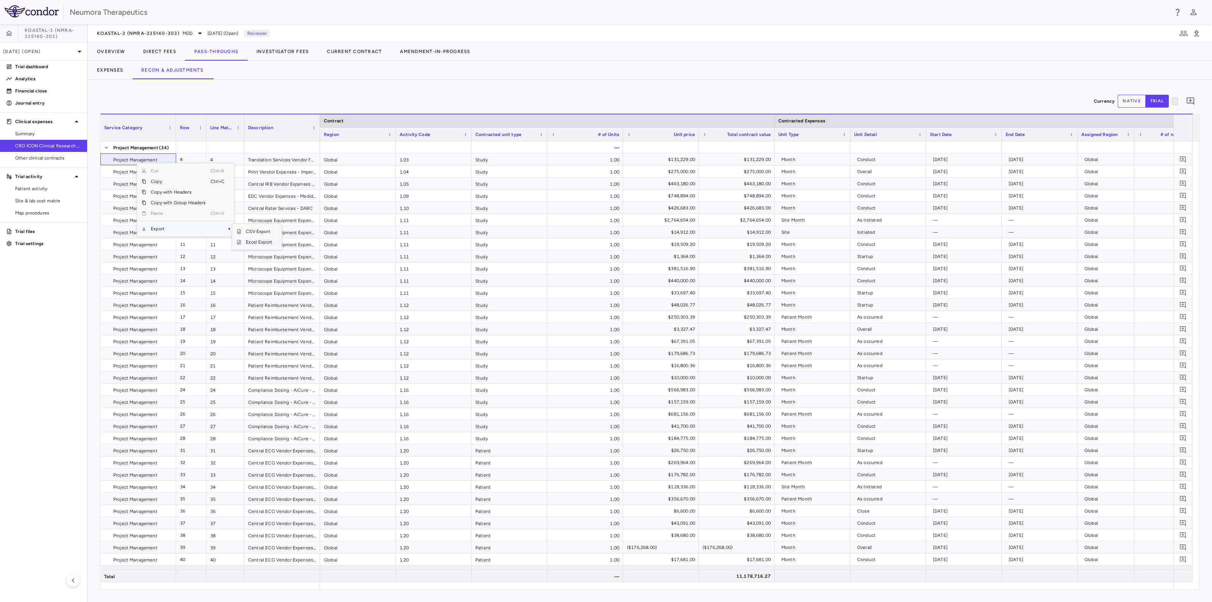
click at [256, 239] on span "Excel Export" at bounding box center [259, 242] width 36 height 11
click at [286, 47] on button "Investigator Fees" at bounding box center [282, 51] width 70 height 18
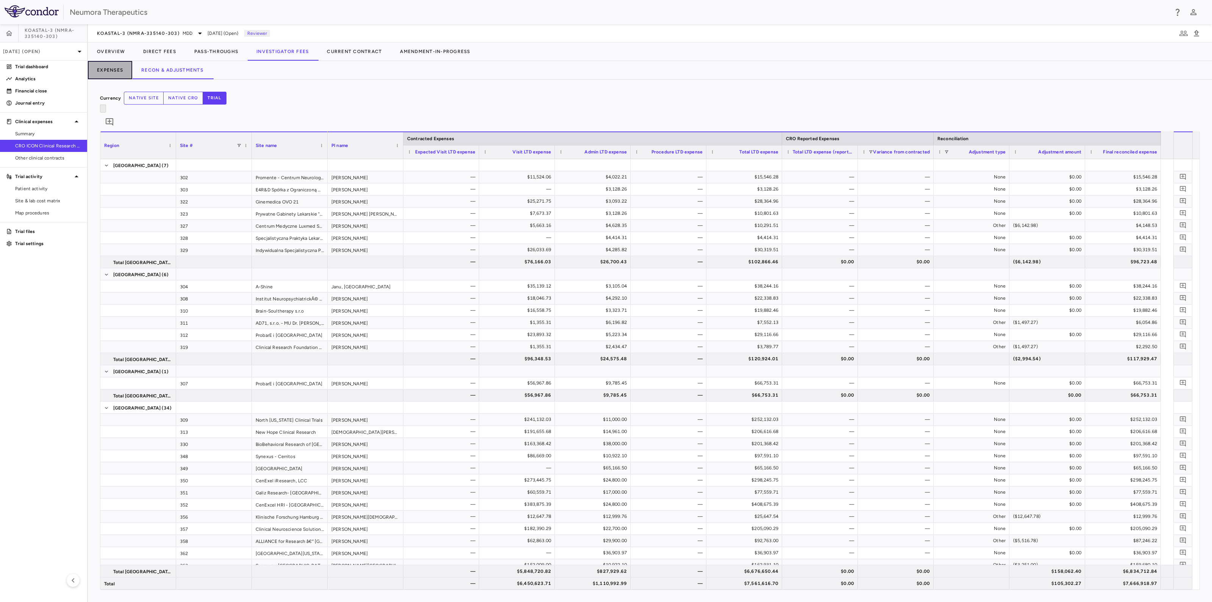
drag, startPoint x: 111, startPoint y: 67, endPoint x: 115, endPoint y: 70, distance: 4.8
click at [111, 65] on button "Expenses" at bounding box center [110, 70] width 44 height 18
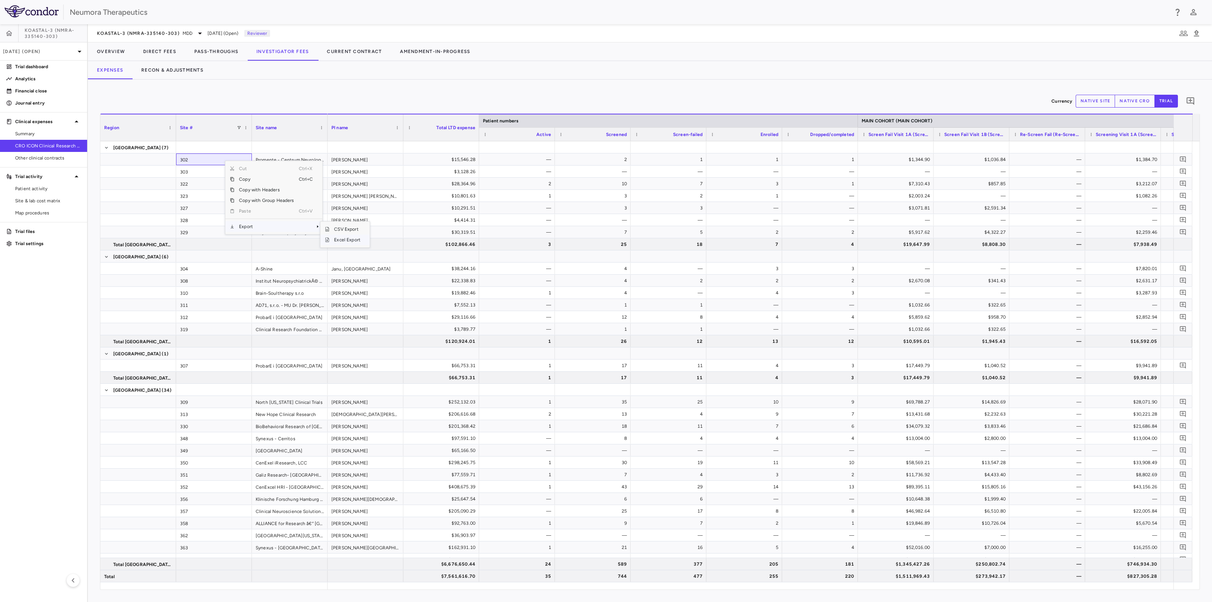
click at [339, 236] on span "Excel Export" at bounding box center [348, 240] width 36 height 11
click at [178, 69] on button "Recon & Adjustments" at bounding box center [172, 70] width 80 height 18
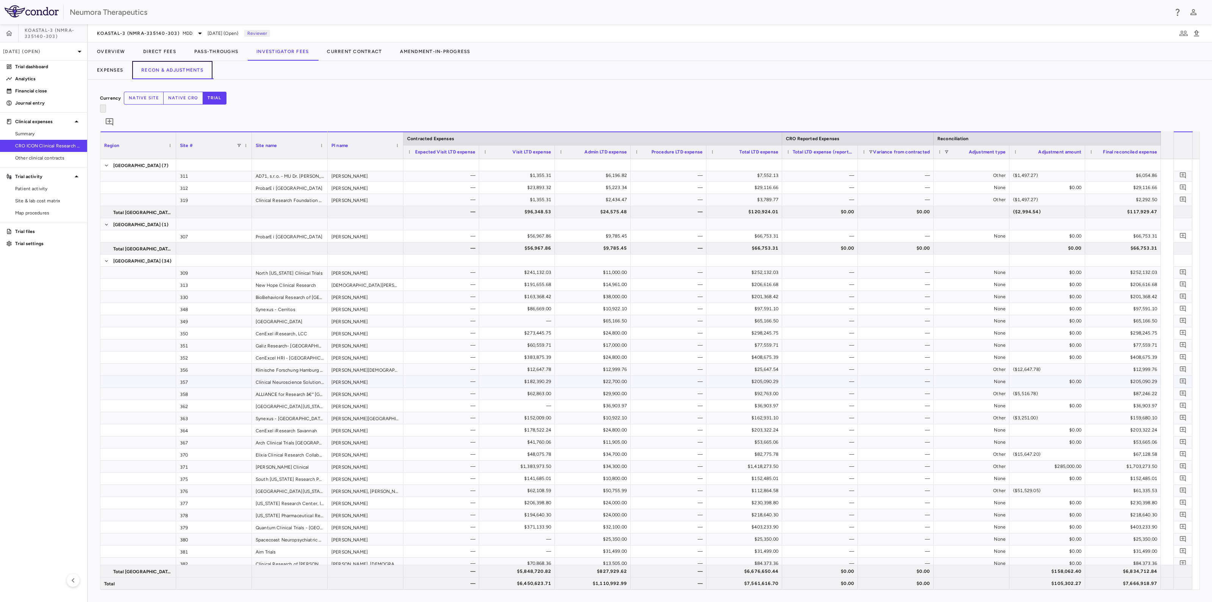
scroll to position [237, 0]
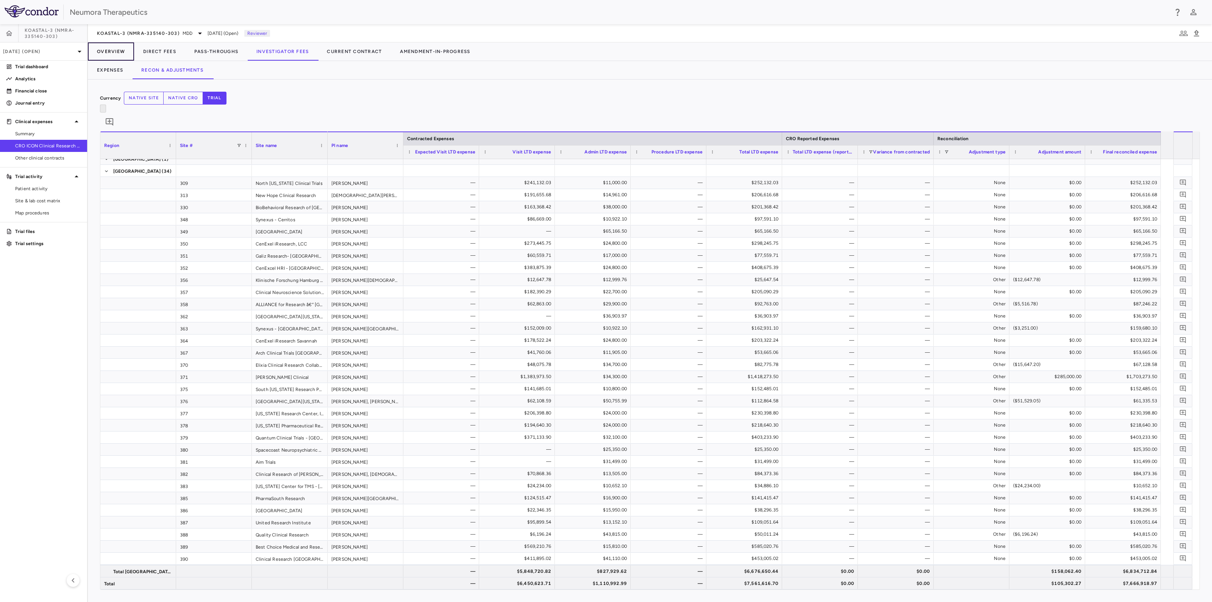
click at [108, 46] on button "Overview" at bounding box center [111, 51] width 46 height 18
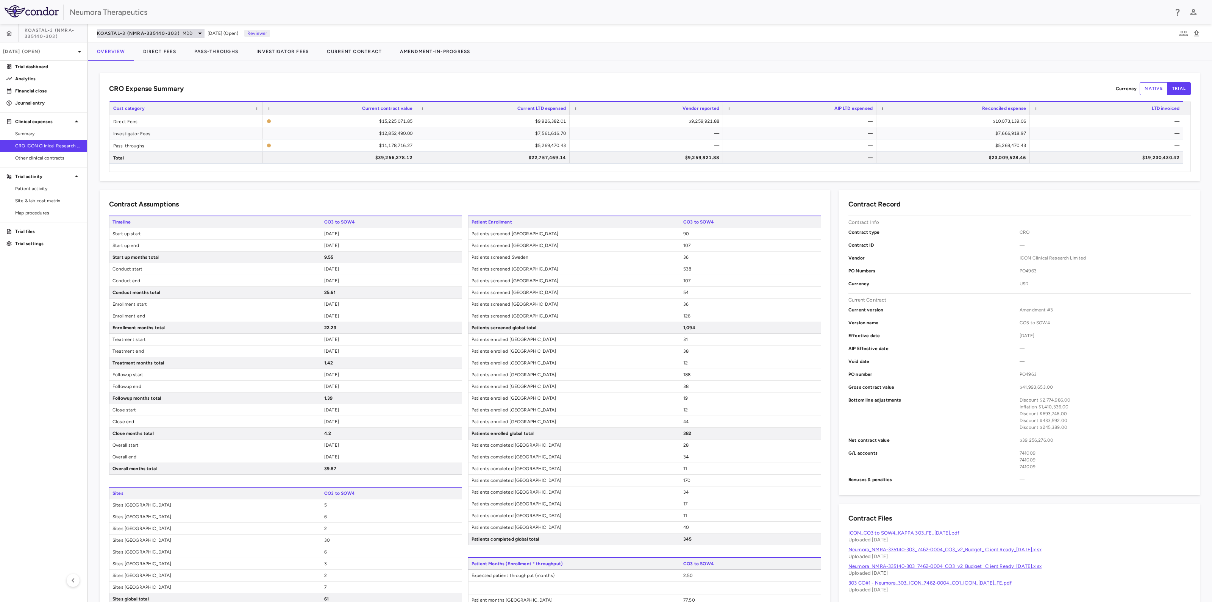
click at [170, 29] on div "KOASTAL-3 (NMRA-335140-303) MDD" at bounding box center [151, 33] width 108 height 9
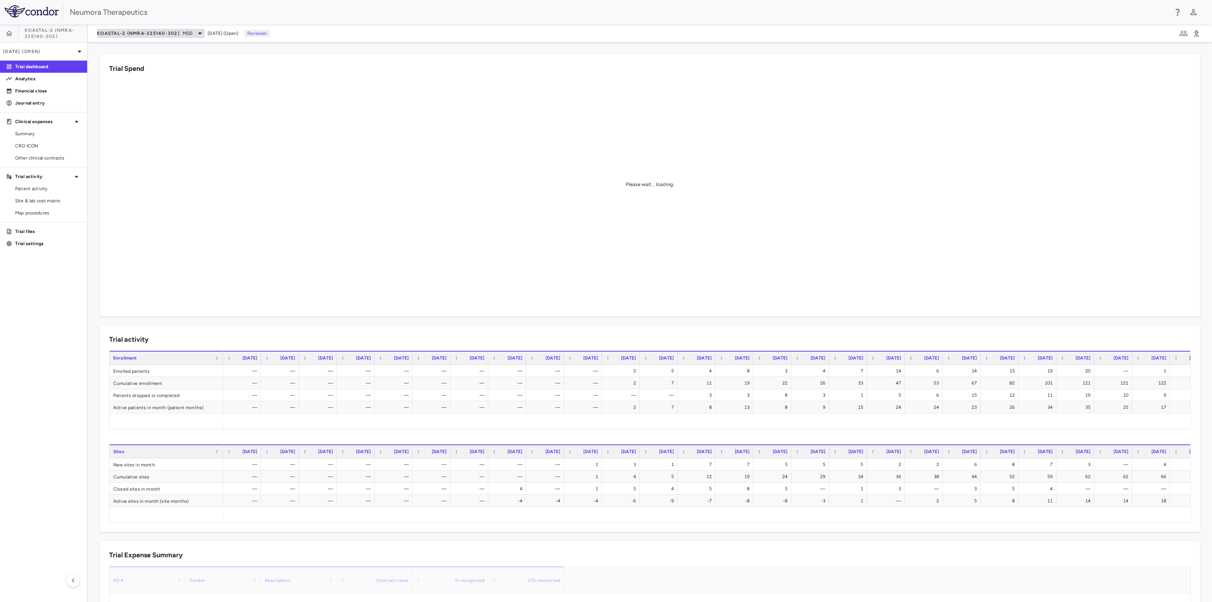
click at [173, 35] on span "KOASTAL-2 (NMRA-335140-302)" at bounding box center [138, 33] width 83 height 6
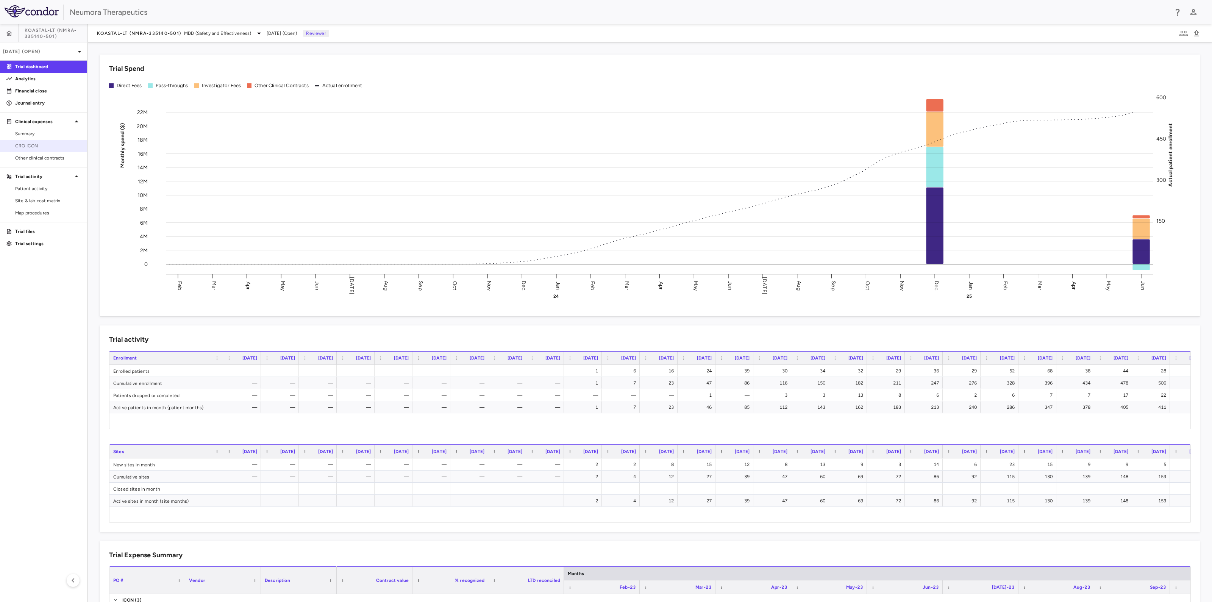
click at [30, 144] on span "CRO ICON" at bounding box center [48, 145] width 66 height 7
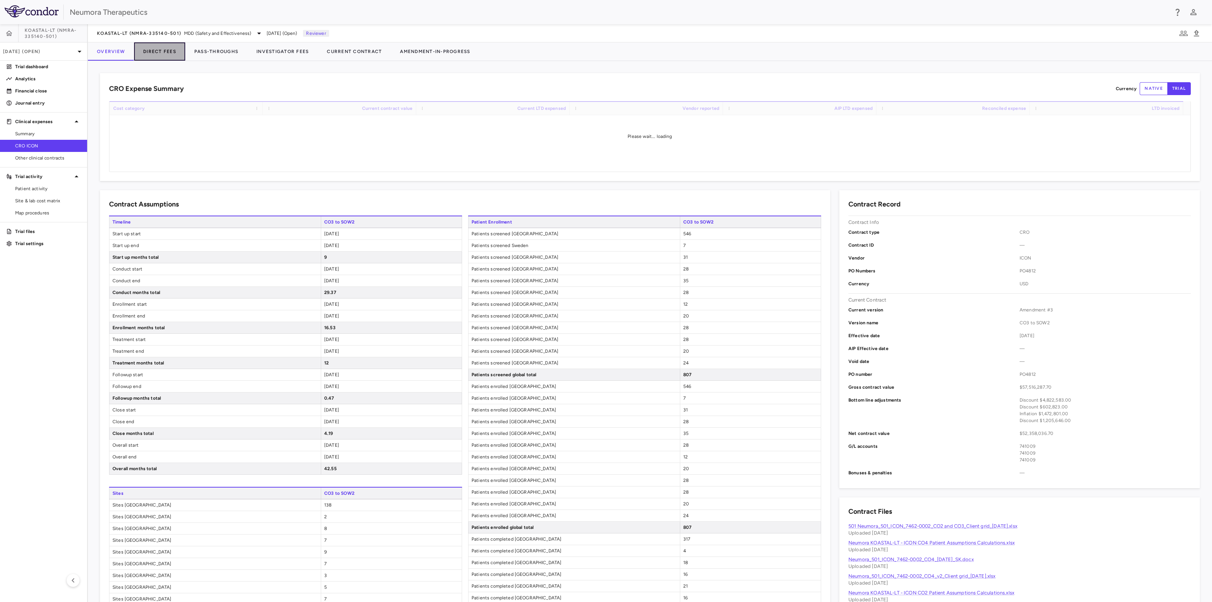
click at [155, 51] on button "Direct Fees" at bounding box center [159, 51] width 51 height 18
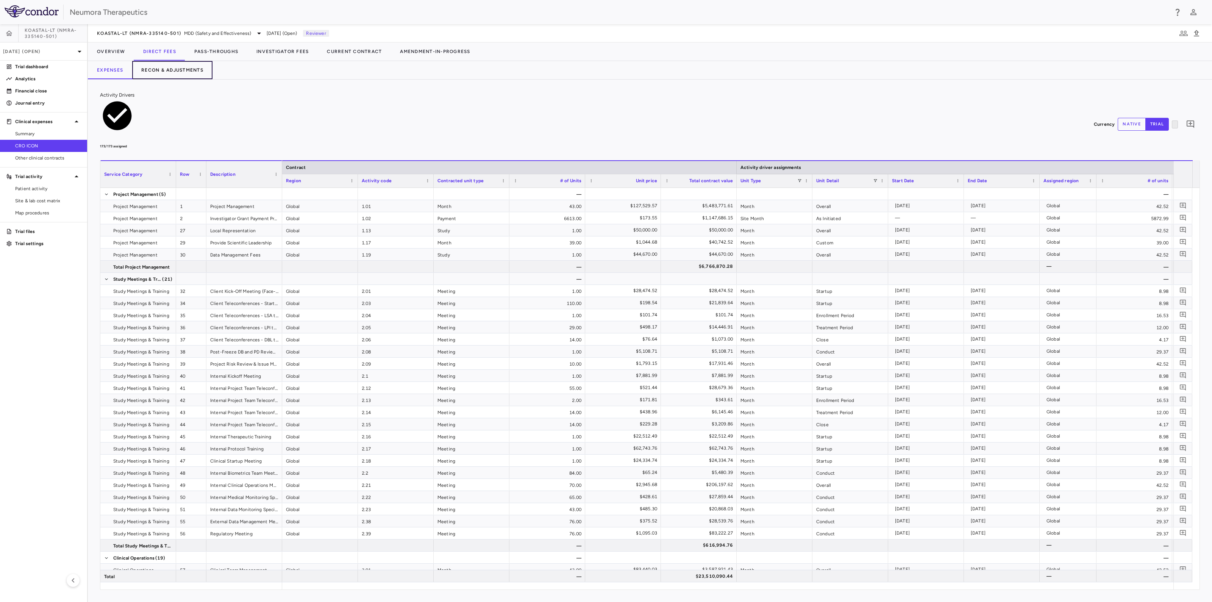
click at [163, 70] on button "Recon & Adjustments" at bounding box center [172, 70] width 80 height 18
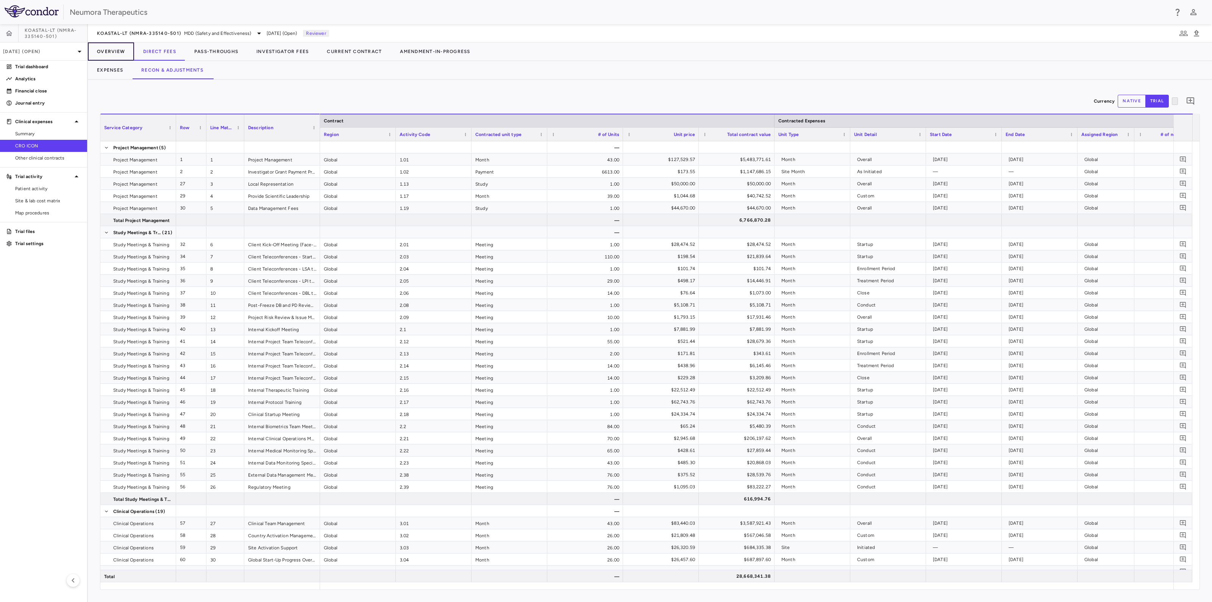
click at [112, 50] on button "Overview" at bounding box center [111, 51] width 46 height 18
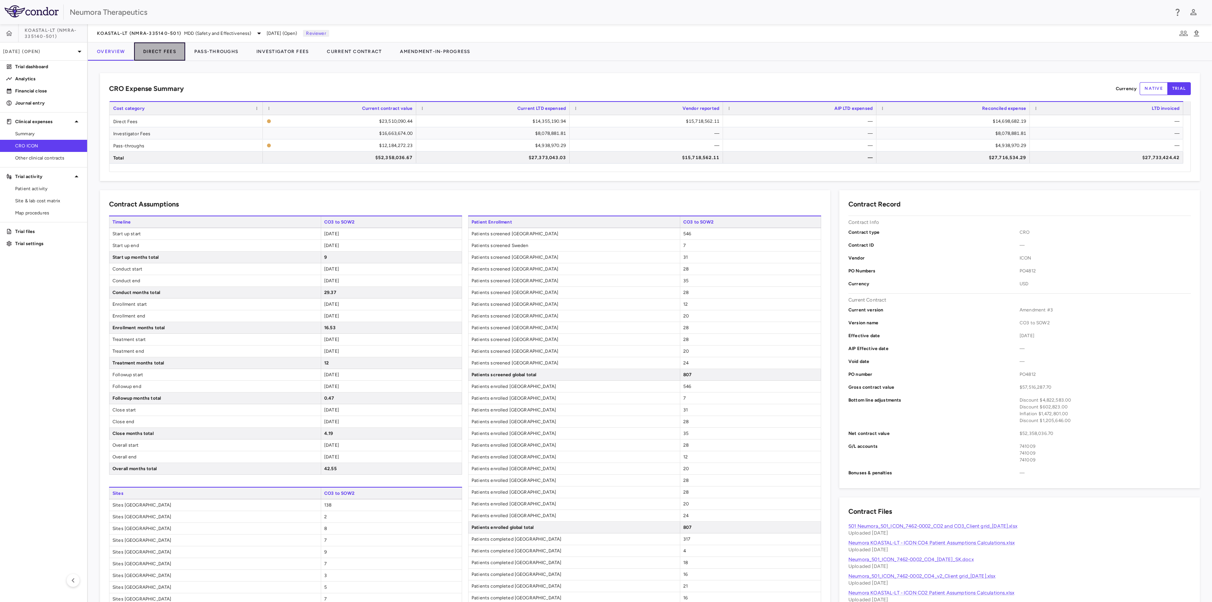
click at [166, 54] on button "Direct Fees" at bounding box center [159, 51] width 51 height 18
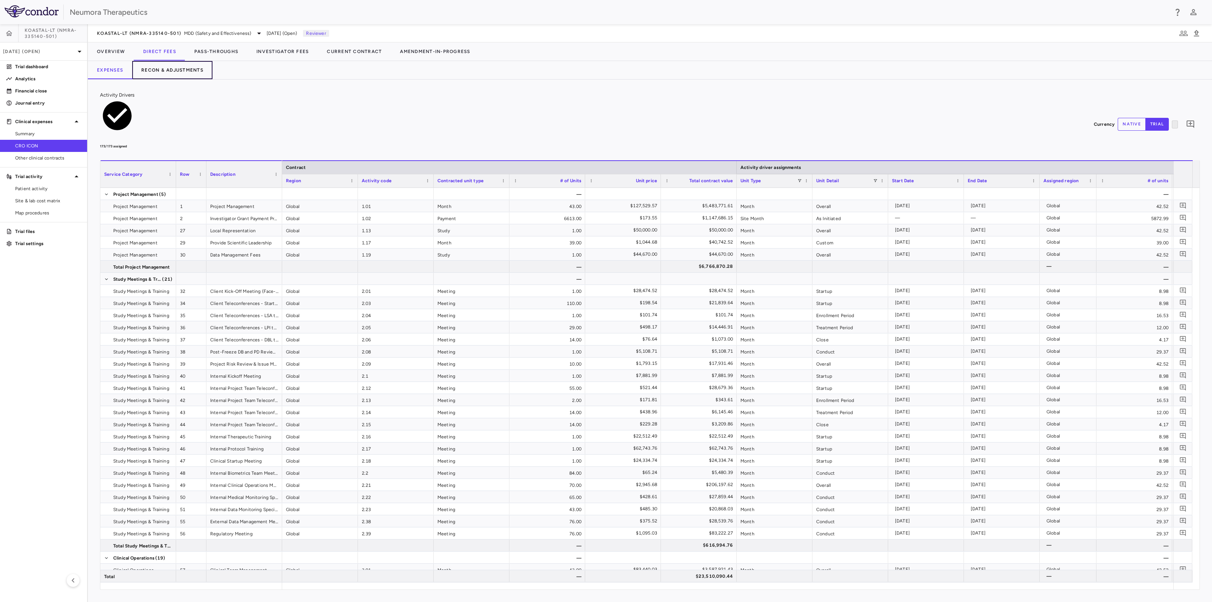
click at [192, 69] on button "Recon & Adjustments" at bounding box center [172, 70] width 80 height 18
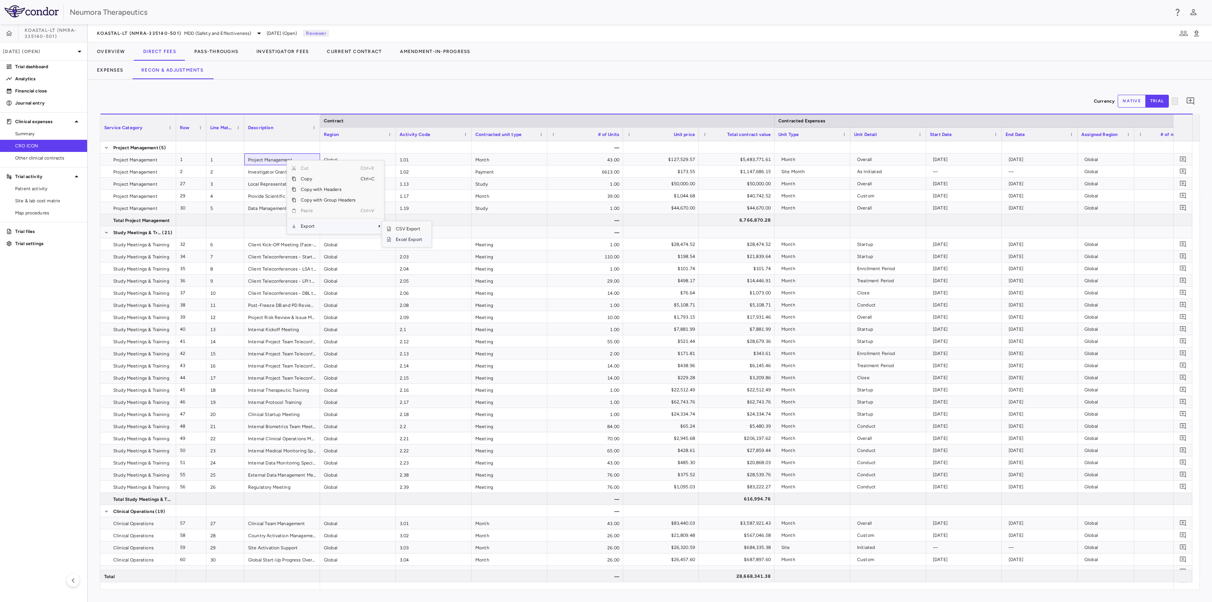
click at [411, 242] on span "Excel Export" at bounding box center [409, 239] width 36 height 11
